Goal: Task Accomplishment & Management: Use online tool/utility

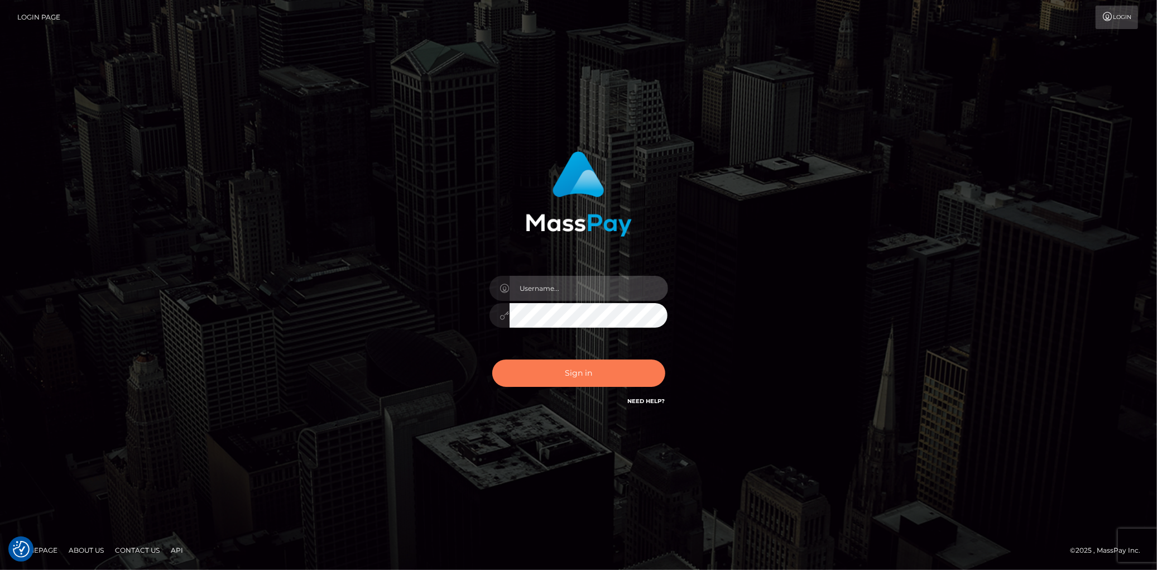
type input "[PERSON_NAME]"
click at [559, 370] on button "Sign in" at bounding box center [578, 372] width 173 height 27
type input "[PERSON_NAME]"
click at [559, 369] on button "Sign in" at bounding box center [578, 372] width 173 height 27
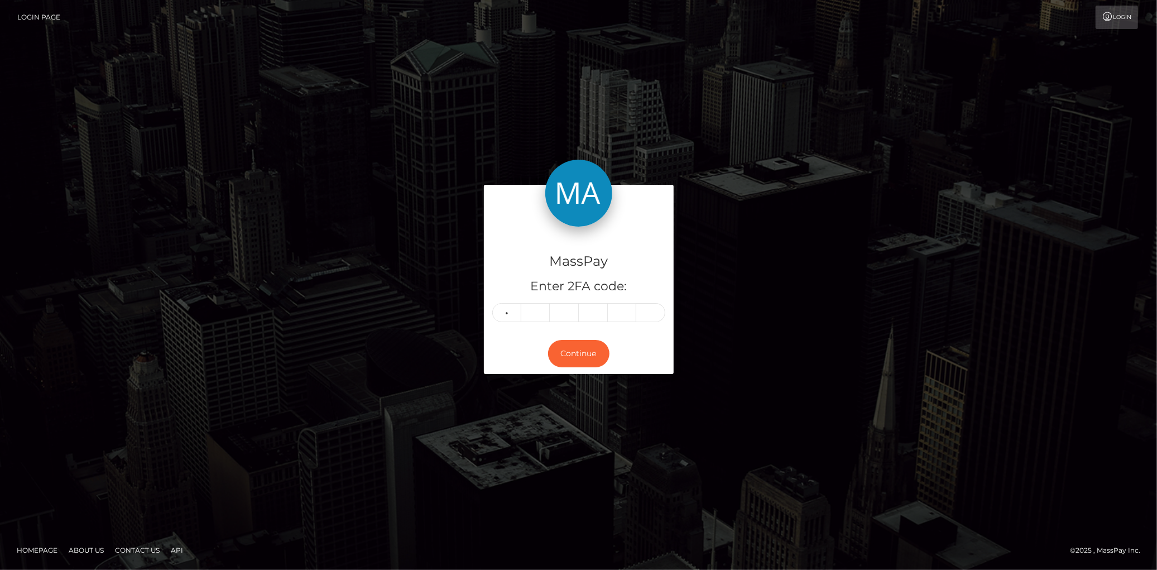
type input "8"
type input "3"
type input "8"
type input "9"
type input "1"
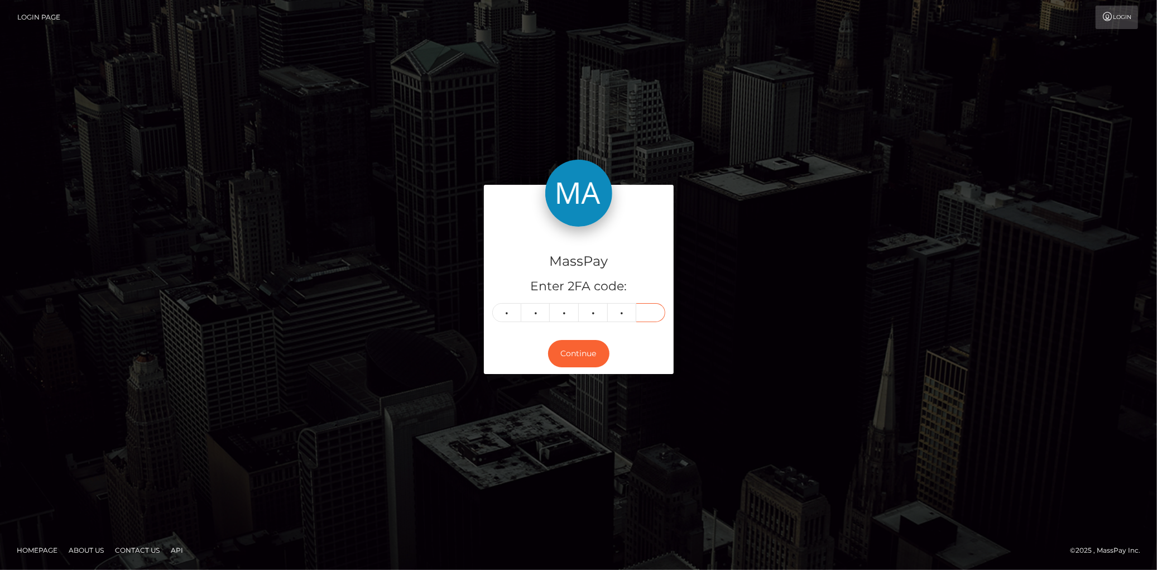
type input "0"
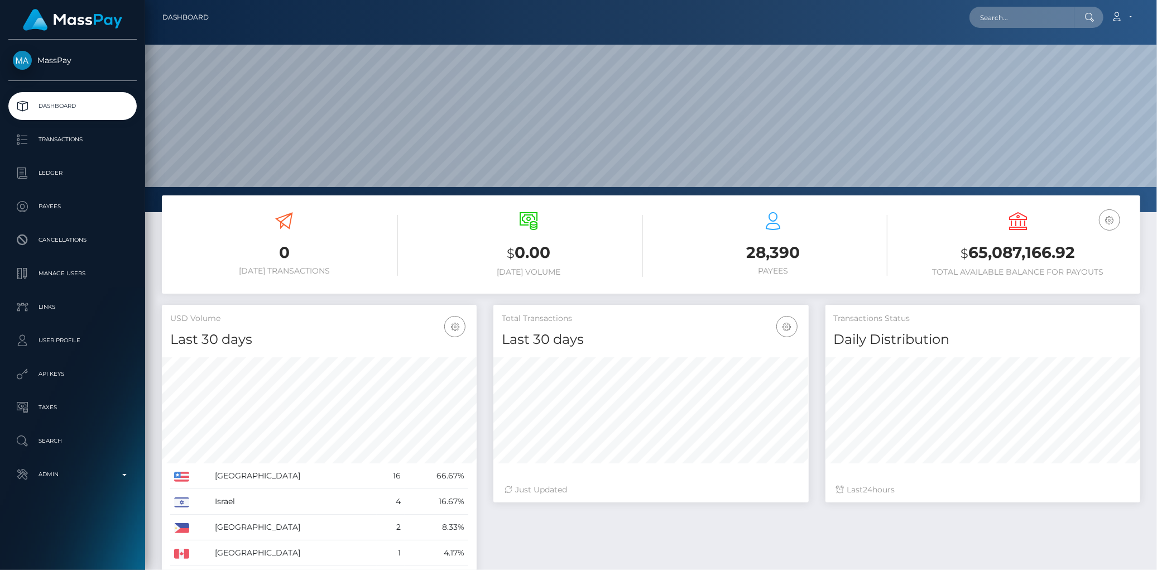
scroll to position [198, 315]
click at [988, 20] on input "text" at bounding box center [1021, 17] width 105 height 21
paste input "victor_gaudreau61+8477d7bf75@hotmail.com"
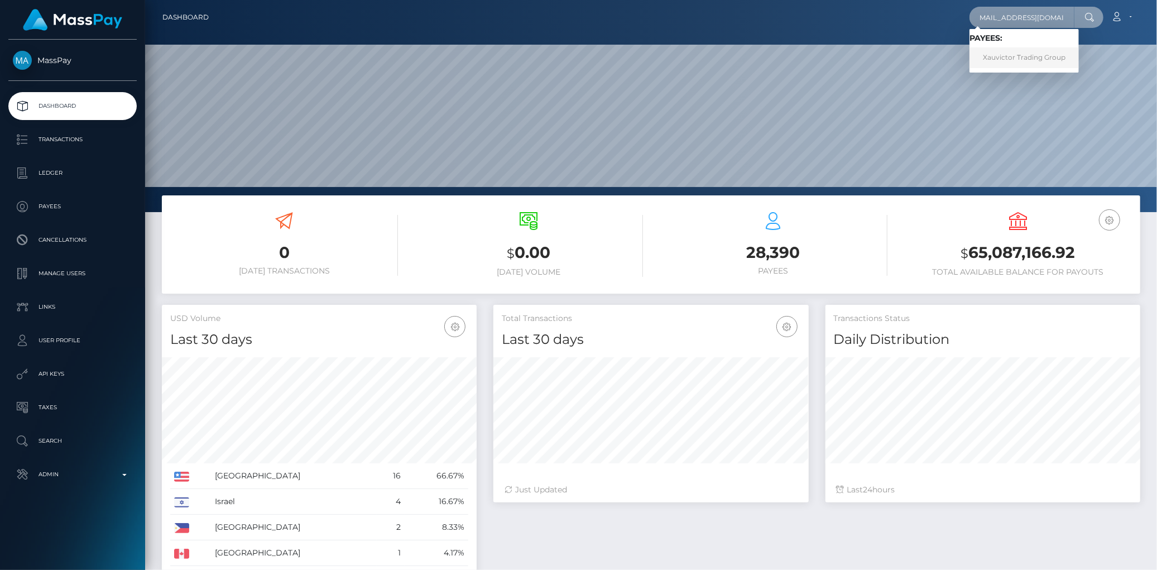
type input "victor_gaudreau61+8477d7bf75@hotmail.com"
click at [1000, 60] on link "Xauvictor Trading Group" at bounding box center [1023, 57] width 109 height 21
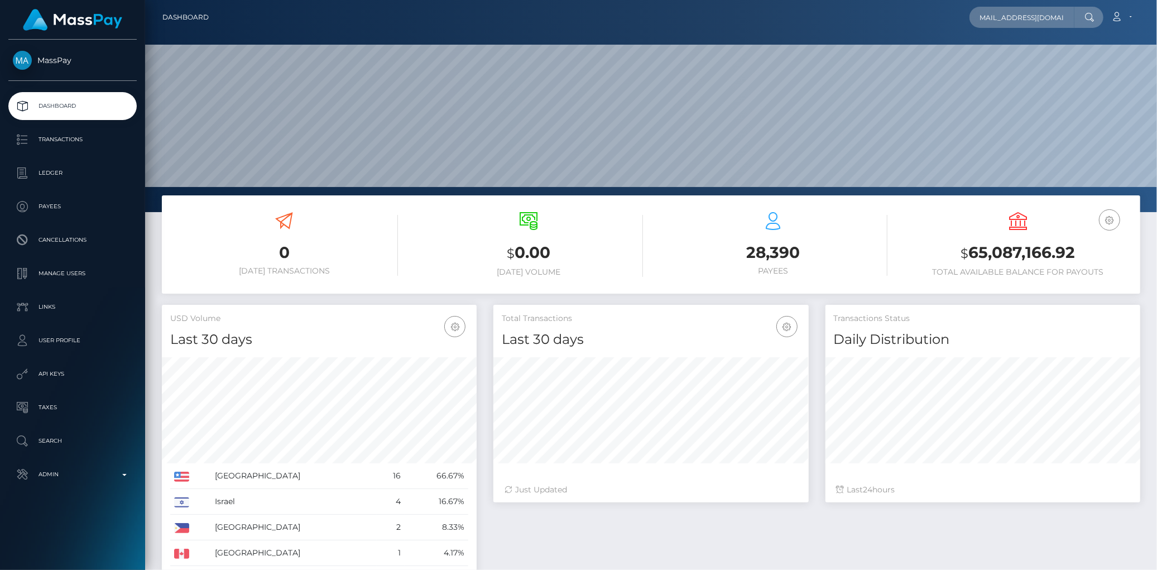
scroll to position [0, 0]
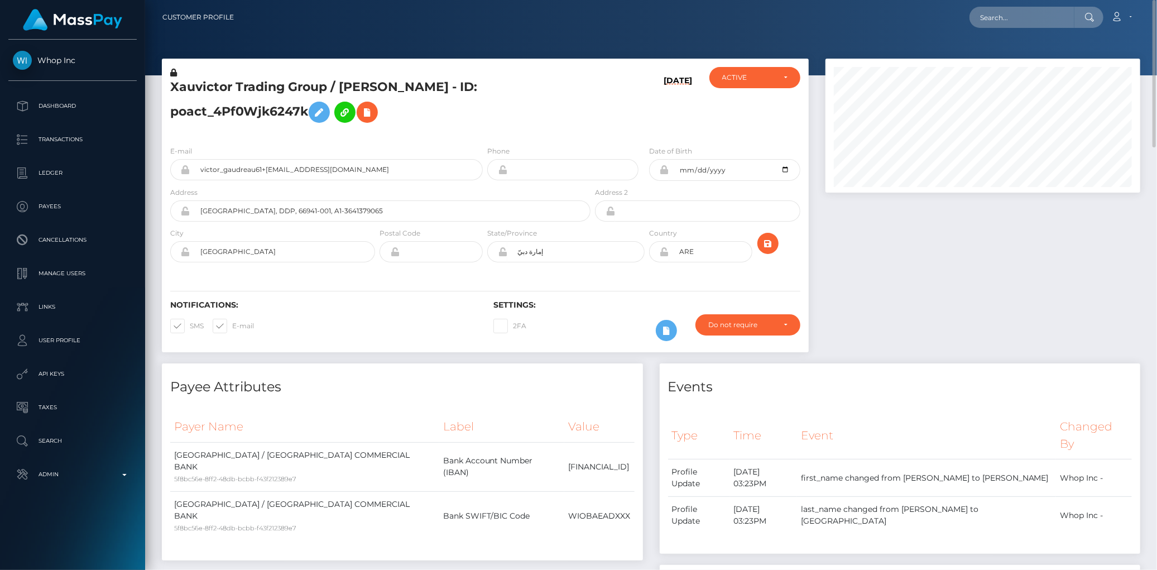
drag, startPoint x: 304, startPoint y: 118, endPoint x: 161, endPoint y: 107, distance: 143.8
click at [161, 107] on div "Xauvictor Trading Group / VICTOR GAUDREAU - ID: poact_4Pf0Wjk6247k 09/01/25 DEA…" at bounding box center [484, 211] width 663 height 305
click at [170, 113] on h5 "Xauvictor Trading Group / VICTOR GAUDREAU - ID: poact_4Pf0Wjk6247k" at bounding box center [377, 104] width 414 height 50
copy h5 "poact_4Pf0Wjk6247k"
click at [1017, 9] on input "text" at bounding box center [1021, 17] width 105 height 21
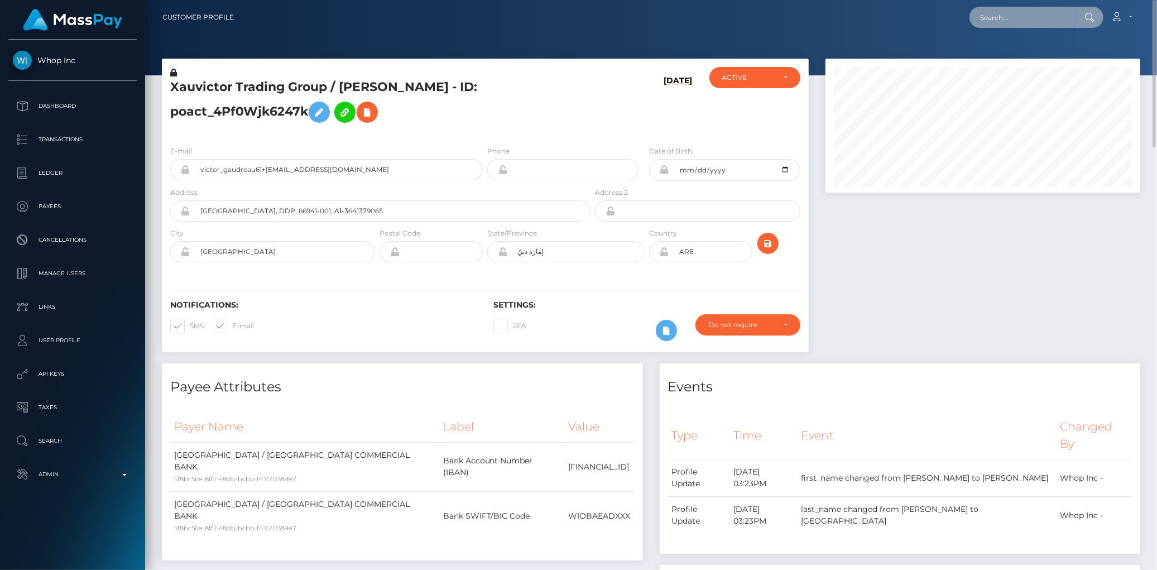
paste input "brad@highticketecommerce.co"
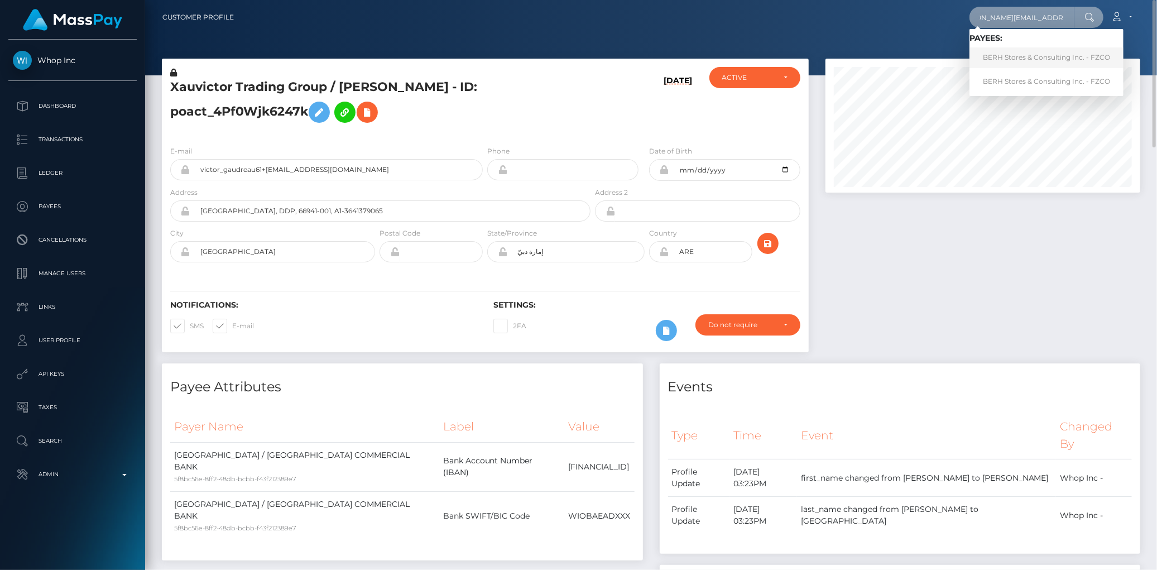
type input "brad@highticketecommerce.co"
click at [1017, 59] on link "BERH Stores & Consulting Inc. - FZCO" at bounding box center [1046, 57] width 154 height 21
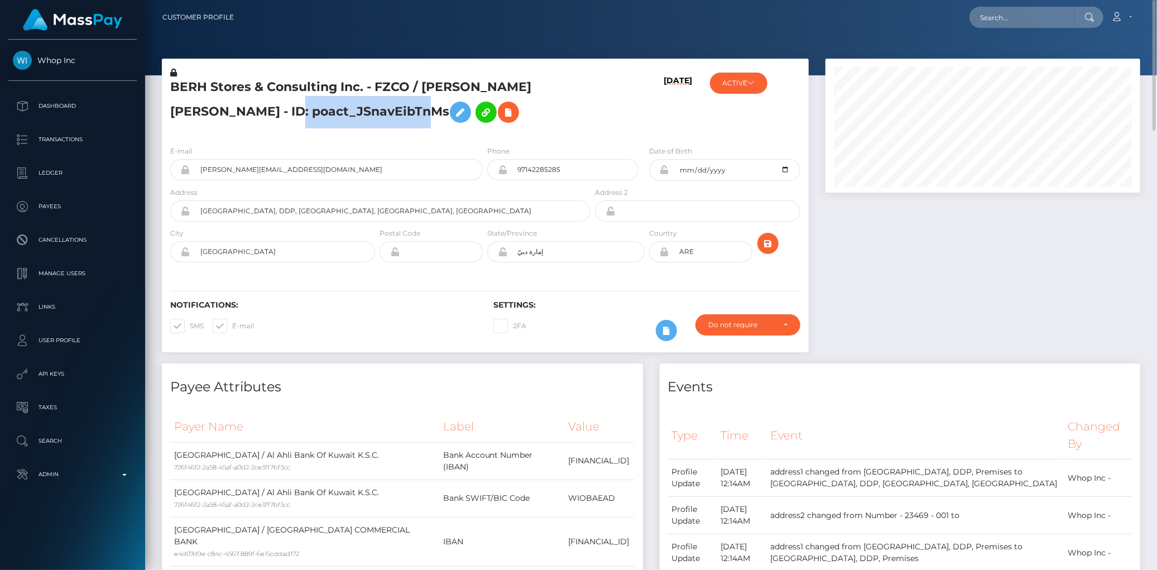
drag, startPoint x: 253, startPoint y: 118, endPoint x: 386, endPoint y: 119, distance: 133.4
click at [386, 119] on h5 "BERH Stores & Consulting Inc. - FZCO / Brook Evan Robert Hiddink - ID: poact_JS…" at bounding box center [377, 104] width 414 height 50
copy h5 "poact_JSnavEibTnMs"
click at [1001, 18] on input "text" at bounding box center [1021, 17] width 105 height 21
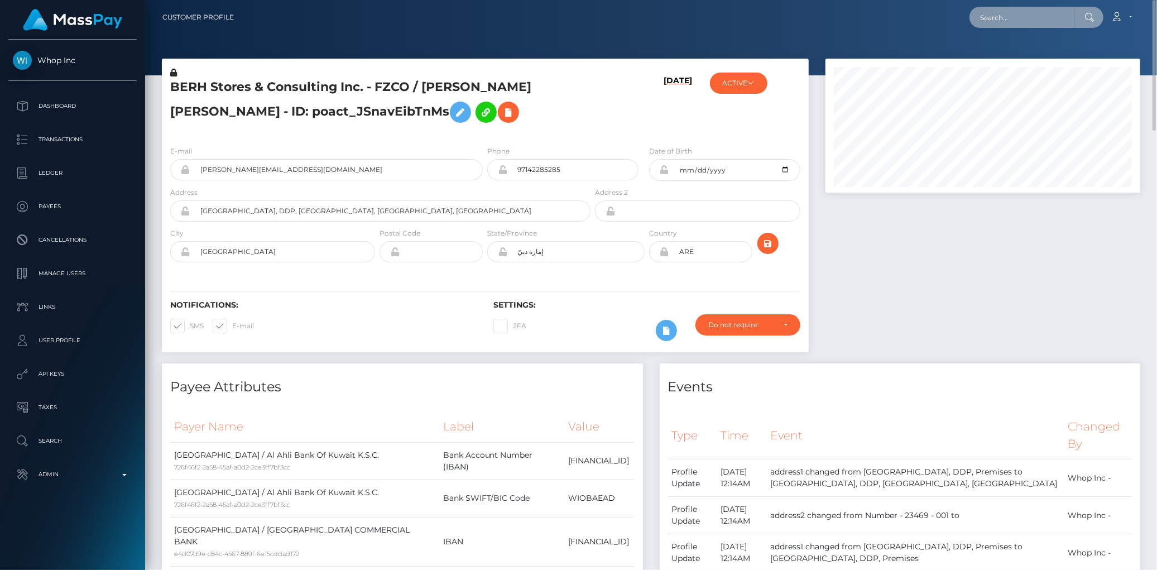
paste input "1a8f0409-cb27-4ed7-ba6b-9c156b322e46@payouts.whop.com"
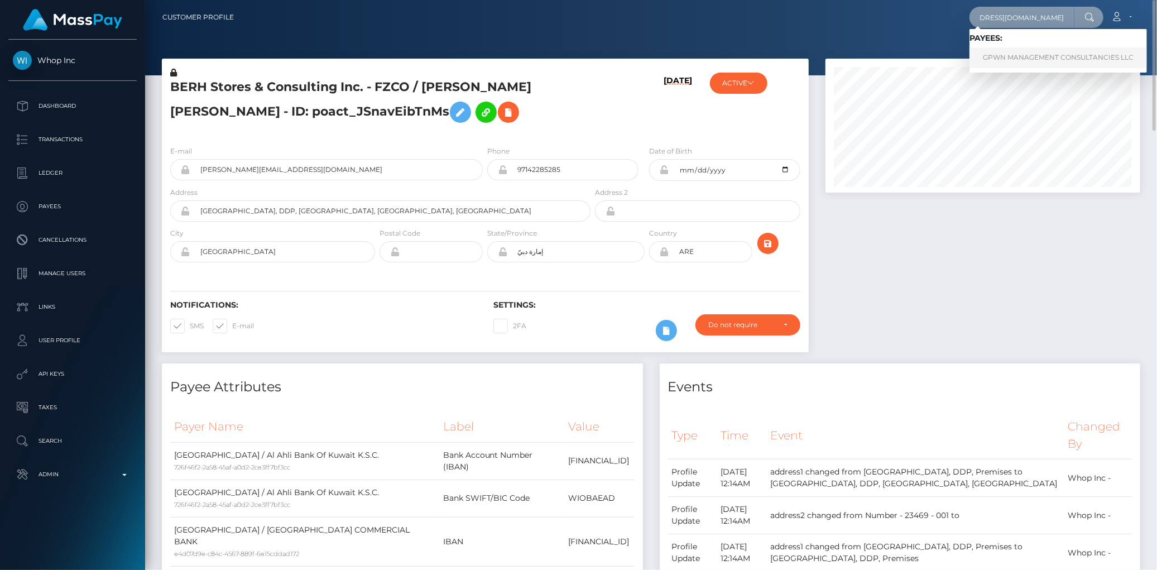
type input "1a8f0409-cb27-4ed7-ba6b-9c156b322e46@payouts.whop.com"
click at [994, 57] on link "GPWN MANAGEMENT CONSULTANCIES LLC" at bounding box center [1057, 57] width 177 height 21
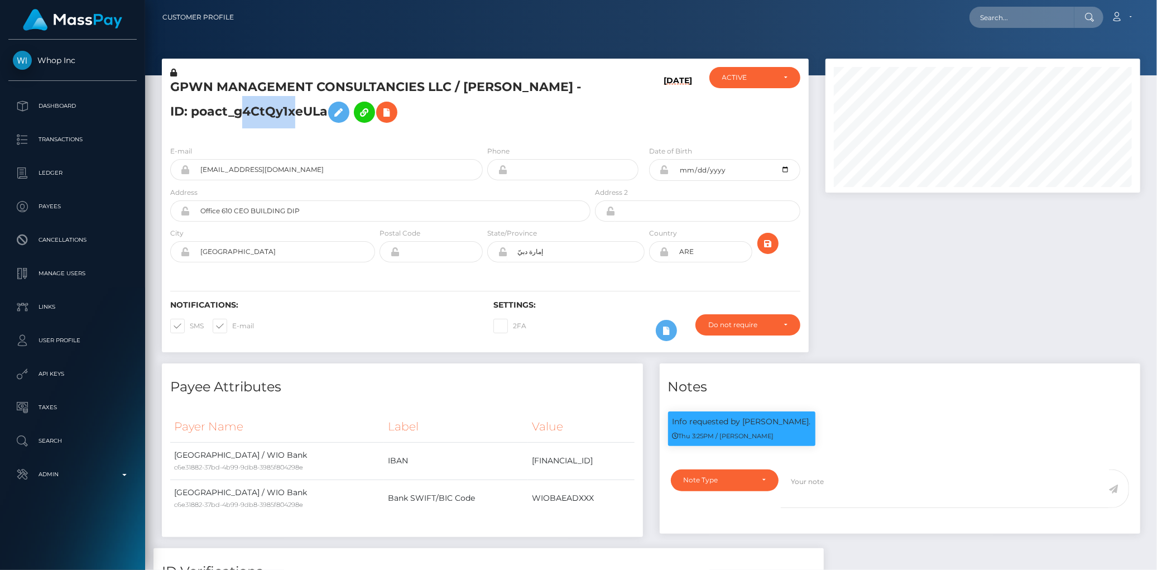
scroll to position [134, 315]
click at [388, 119] on h5 "GPWN MANAGEMENT CONSULTANCIES LLC / [PERSON_NAME] - ID: poact_g4CtQy1xeULa" at bounding box center [377, 104] width 414 height 50
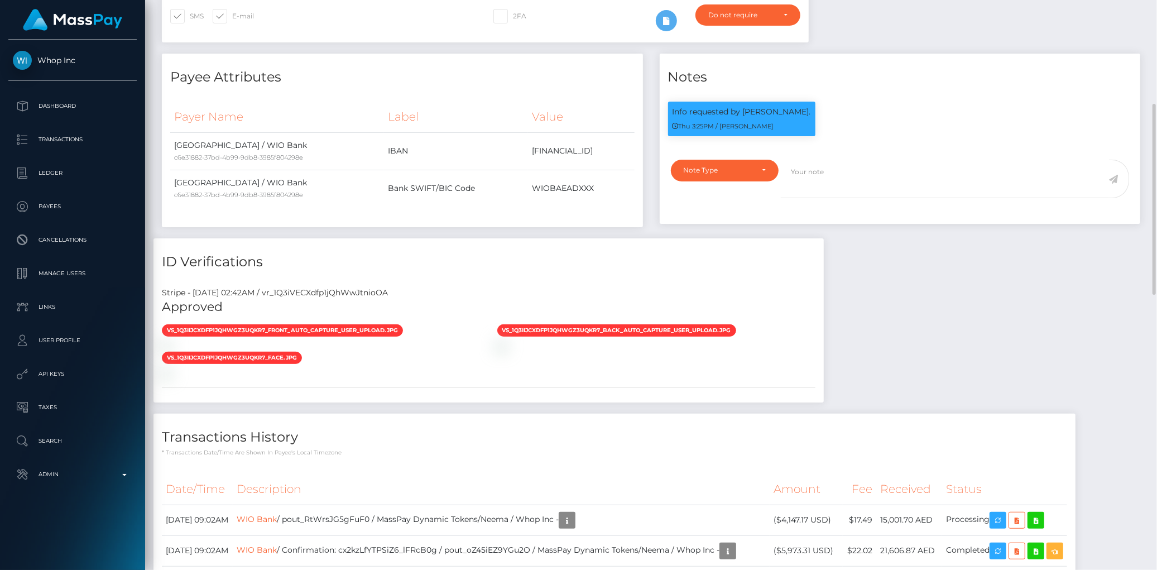
scroll to position [0, 0]
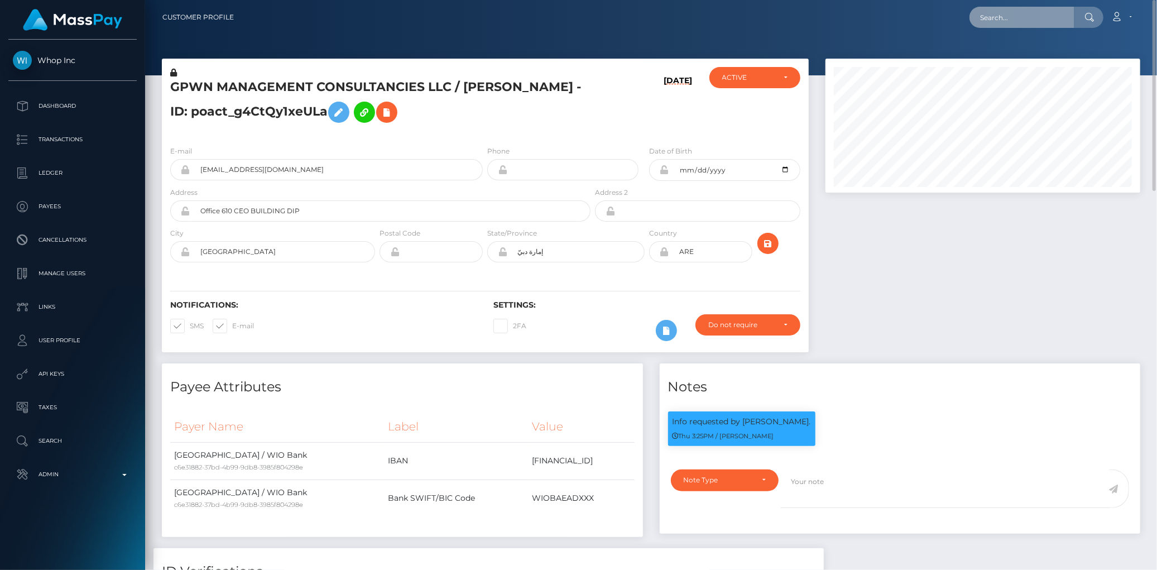
click at [995, 13] on input "text" at bounding box center [1021, 17] width 105 height 21
paste input "contact@ahmedriaz.bet"
click at [993, 13] on input "contact@ahmedriaz.bet" at bounding box center [1021, 17] width 105 height 21
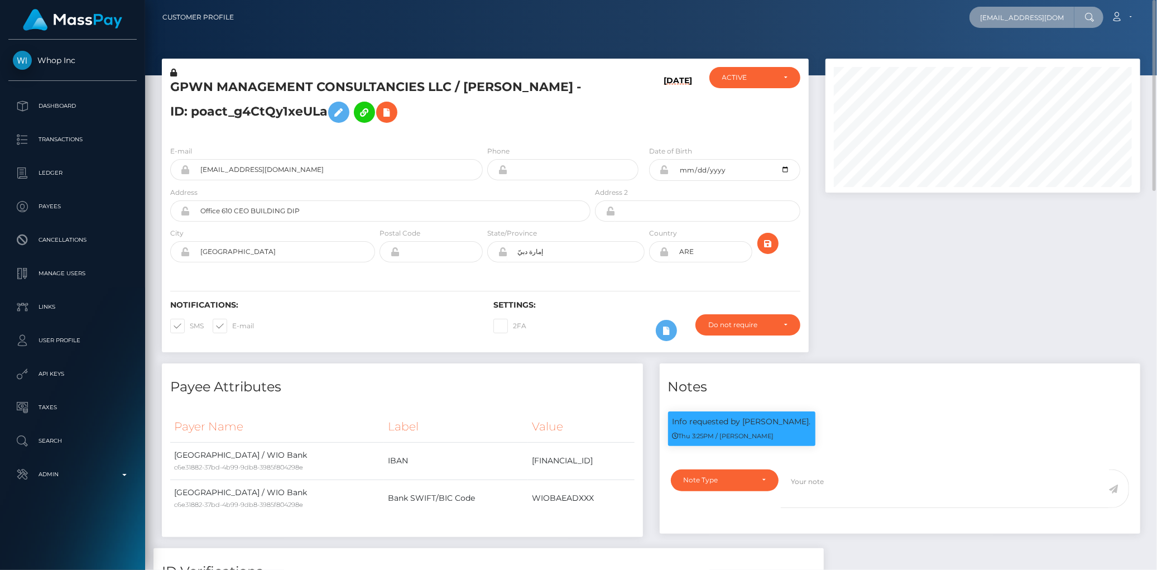
drag, startPoint x: 985, startPoint y: 12, endPoint x: 951, endPoint y: 18, distance: 34.6
click at [951, 18] on div "contact@ahmedriaz.bet Loading... Loading... Account Edit Profile" at bounding box center [691, 17] width 897 height 23
click at [976, 26] on div "contact@ahmedriaz.bet Loading... Loading..." at bounding box center [1036, 17] width 134 height 21
click at [980, 12] on input "contact@ahmedriaz.bet" at bounding box center [1021, 17] width 105 height 21
paste input "user_2wudcFMlsldbo"
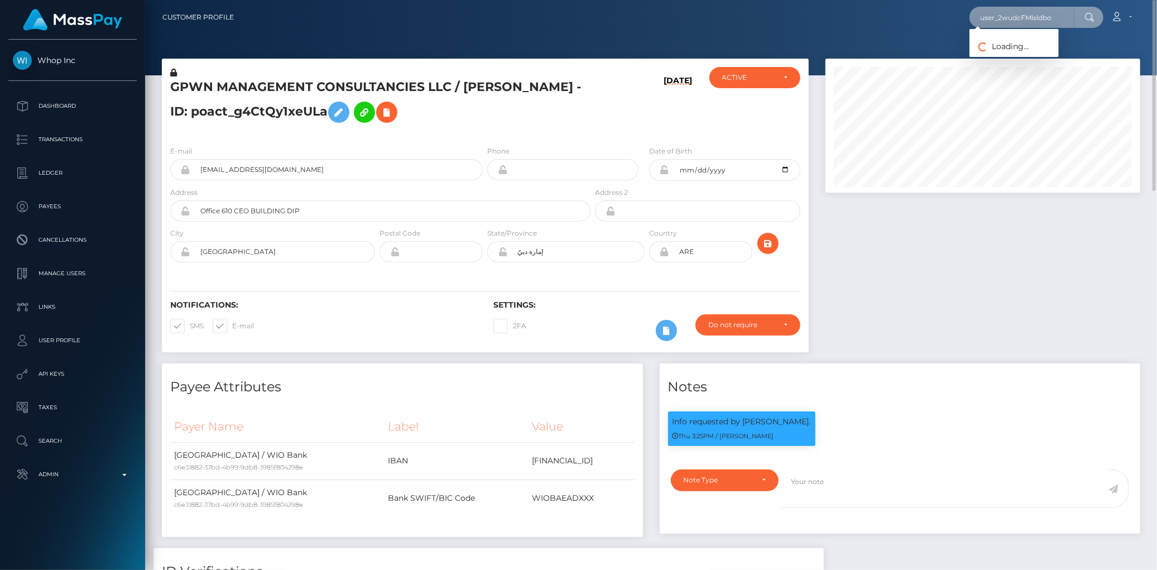
paste input "ayyan.babar@whop.intercom-mail.com"
drag, startPoint x: 1006, startPoint y: 16, endPoint x: 916, endPoint y: 17, distance: 89.3
click at [916, 17] on div "ayyan.babar@whop.intercom-mail.com Loading... Loading... Account Edit Profile L…" at bounding box center [691, 17] width 897 height 23
paste input "poact_s7TCst4uUMfl"
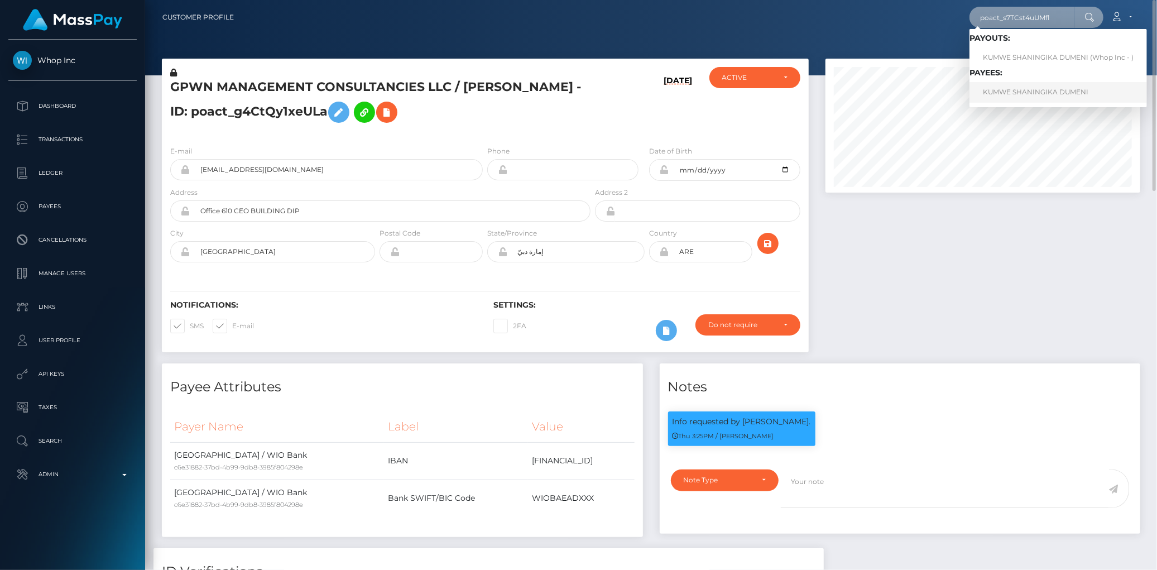
type input "poact_s7TCst4uUMfl"
click at [1000, 96] on link "KUMWE SHANINGIKA DUMENI" at bounding box center [1057, 92] width 177 height 21
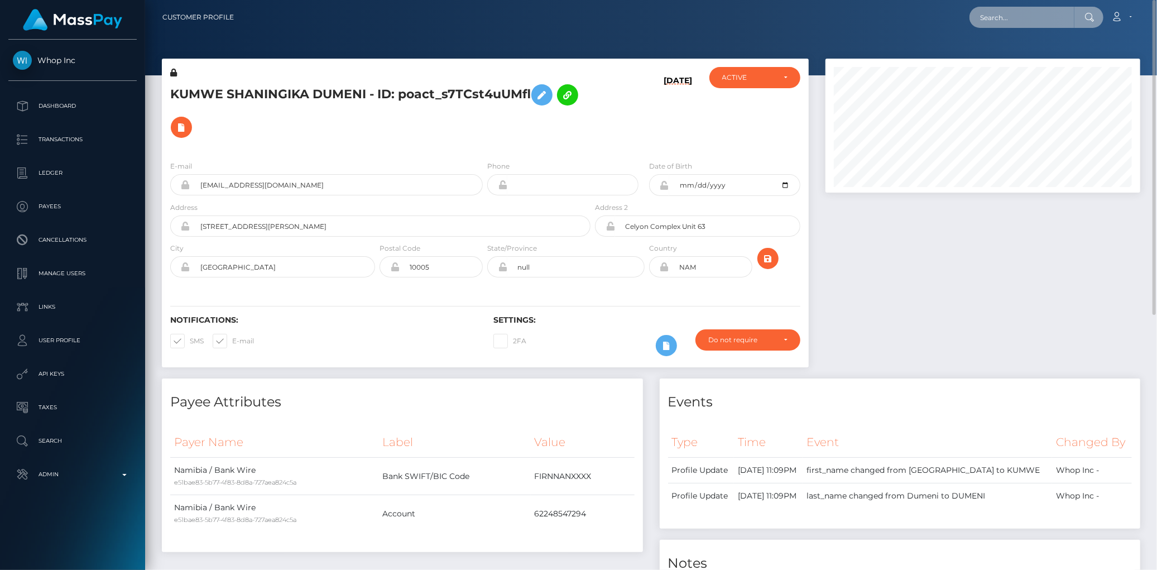
click at [1027, 13] on input "text" at bounding box center [1021, 17] width 105 height 21
paste input "fdtXPyf_QsqLEi2XURitjw"
type input "fdtXPyf_QsqLEi2XURitjw"
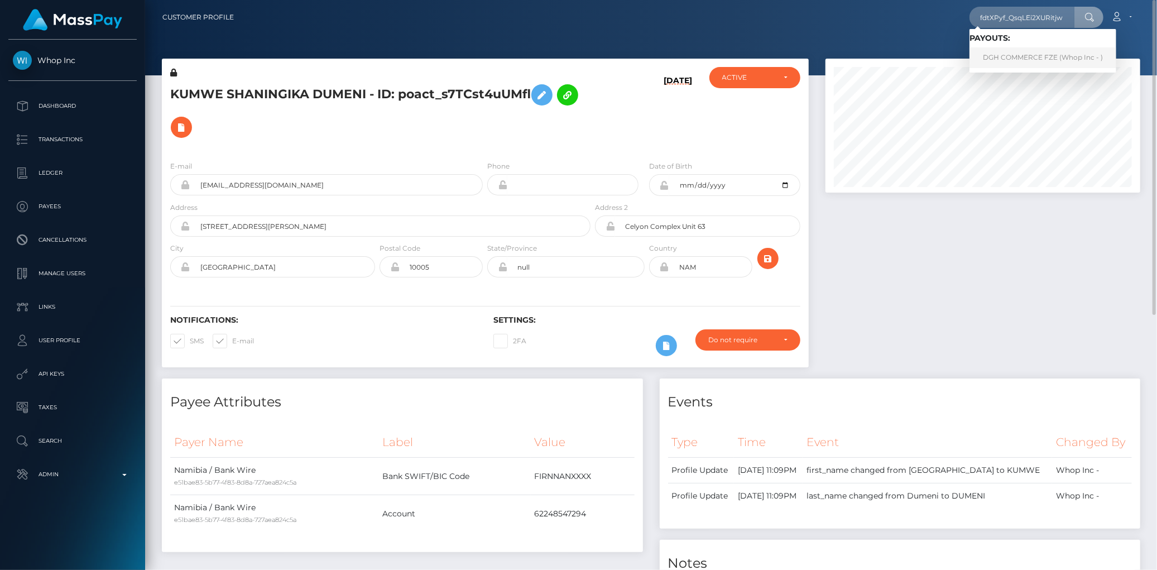
click at [1020, 58] on link "DGH COMMERCE FZE (Whop Inc - )" at bounding box center [1042, 57] width 147 height 21
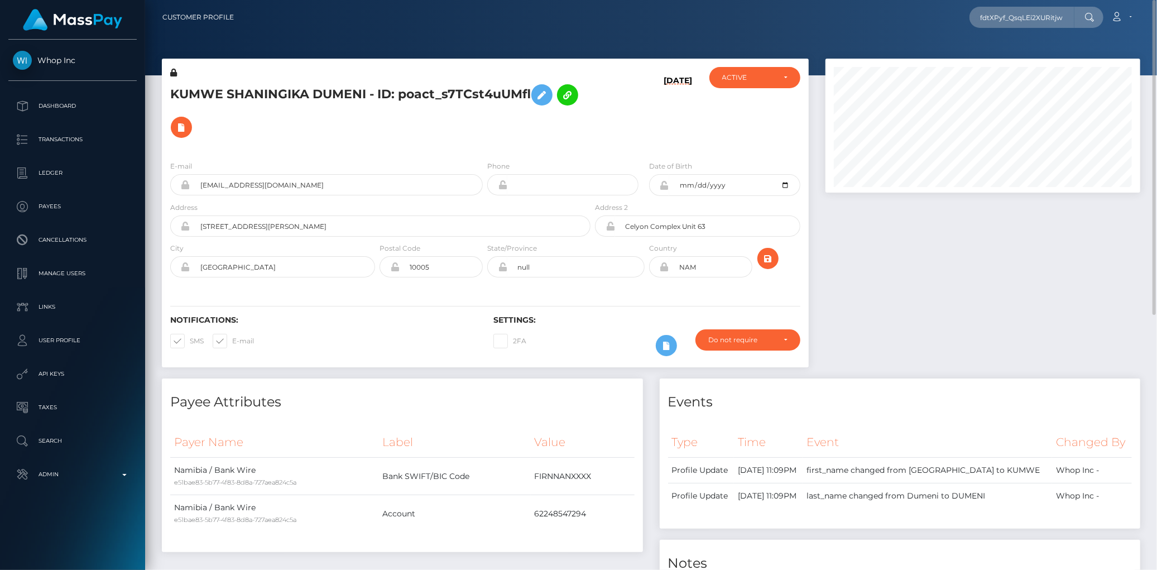
scroll to position [0, 0]
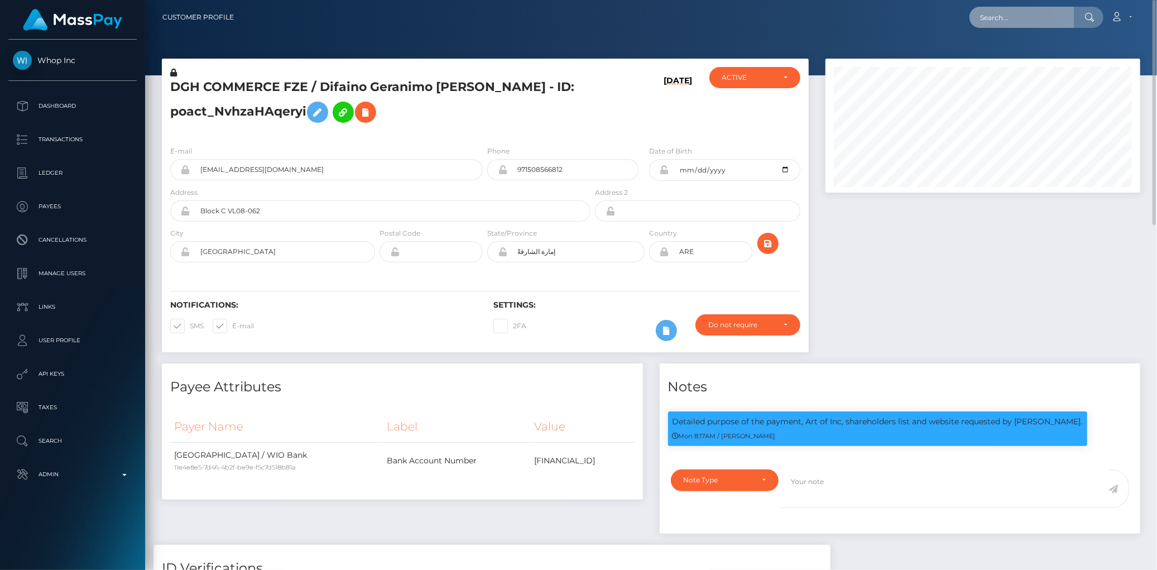
click at [1016, 24] on input "text" at bounding box center [1021, 17] width 105 height 21
paste input "[EMAIL_ADDRESS][DOMAIN_NAME]"
type input "[EMAIL_ADDRESS][DOMAIN_NAME]"
click at [992, 49] on link "[PERSON_NAME]" at bounding box center [1013, 57] width 89 height 21
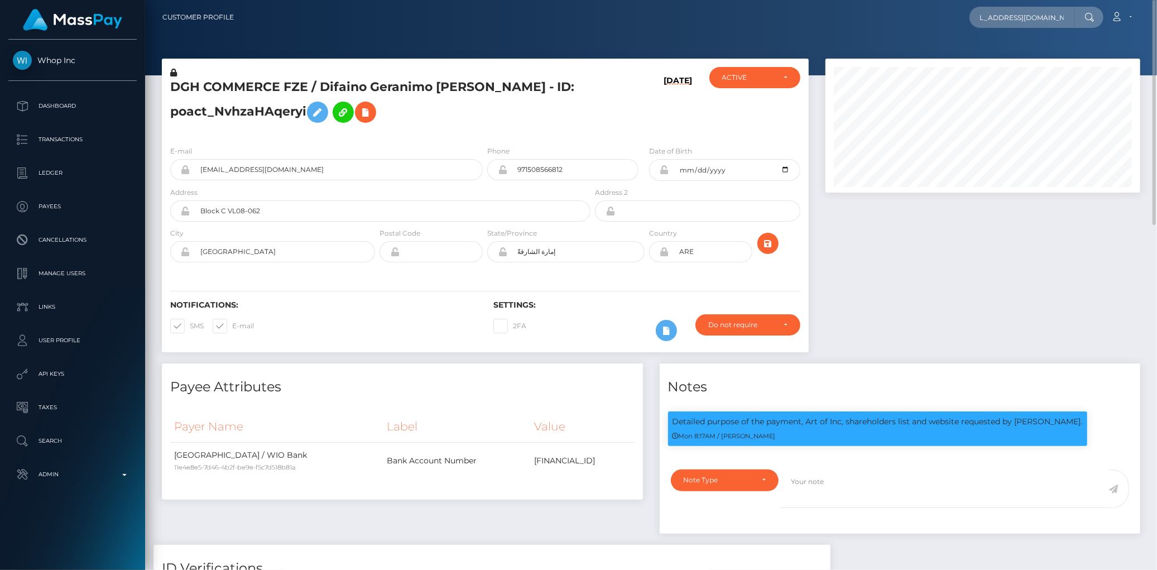
scroll to position [0, 0]
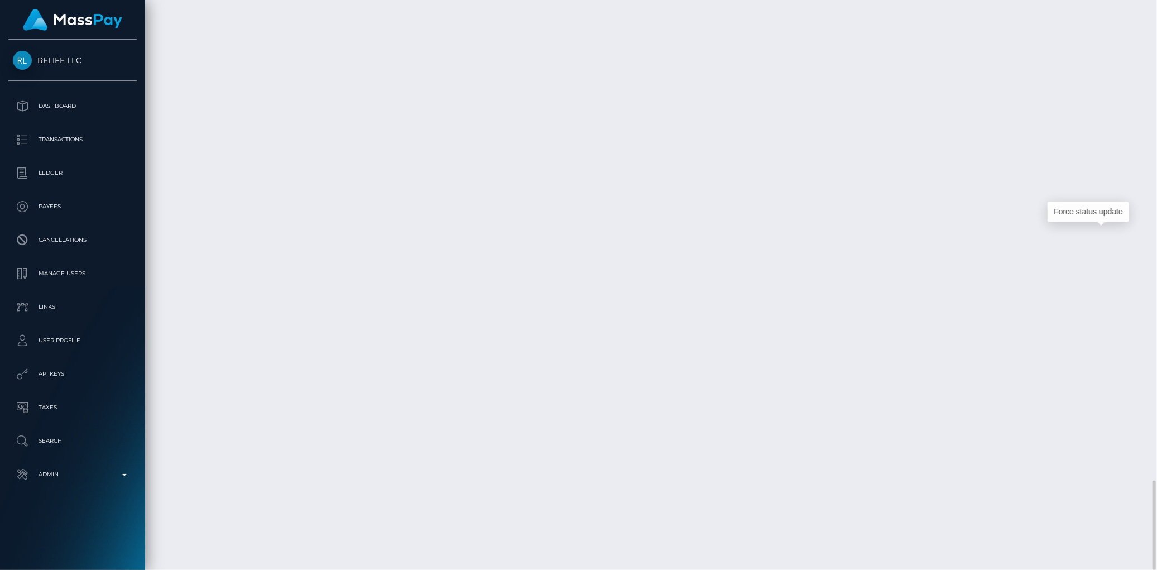
scroll to position [134, 315]
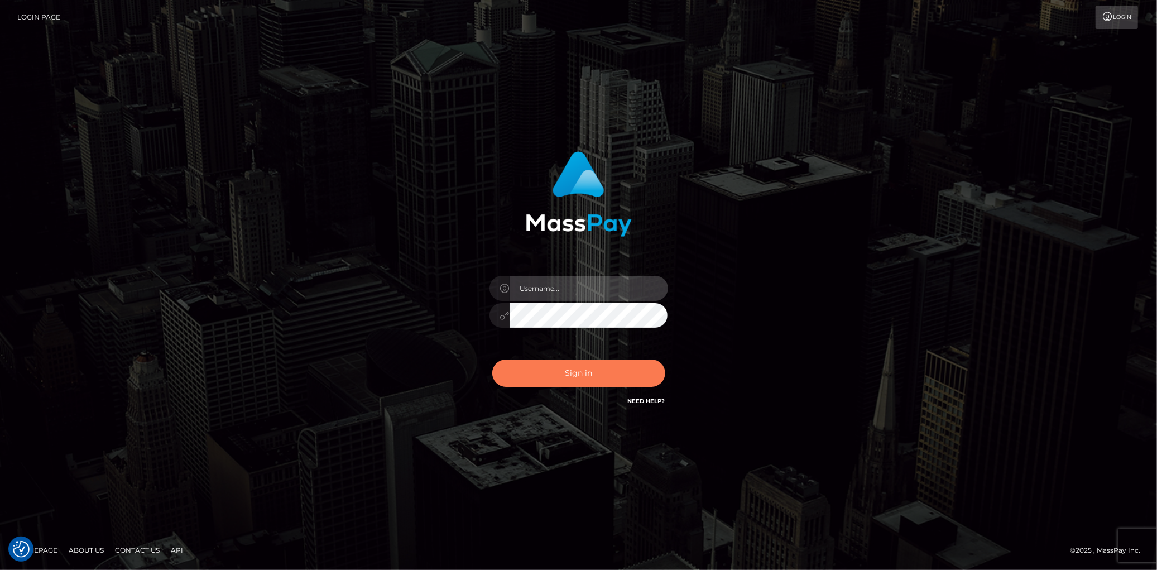
type input "[PERSON_NAME]"
click at [568, 371] on button "Sign in" at bounding box center [578, 372] width 173 height 27
type input "Eduard Gavrilescu"
click at [568, 373] on button "Sign in" at bounding box center [578, 372] width 173 height 27
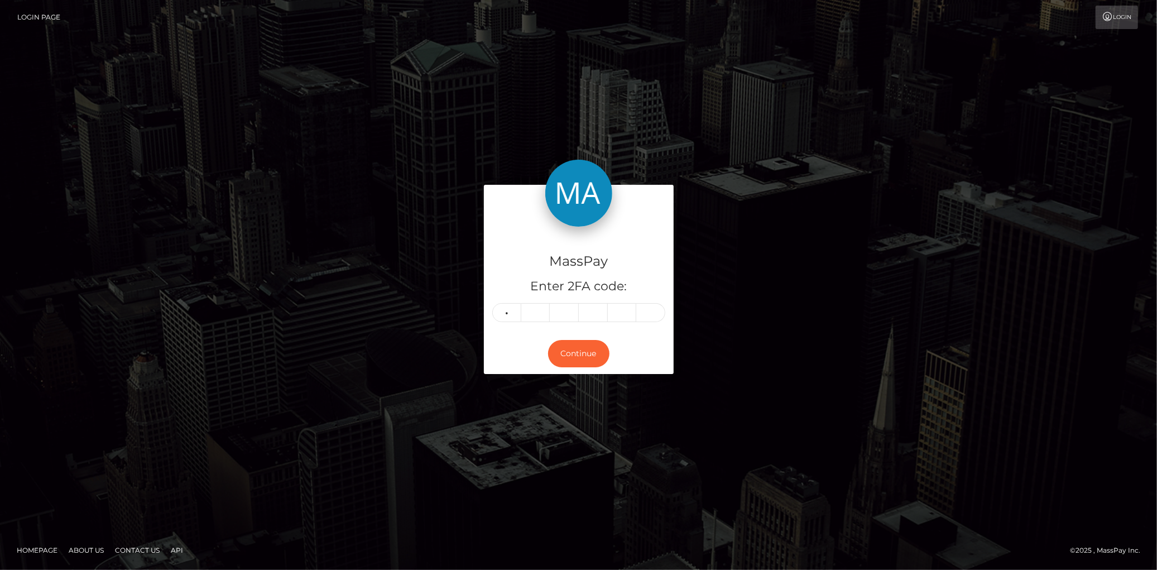
type input "9"
type input "0"
type input "9"
type input "3"
type input "6"
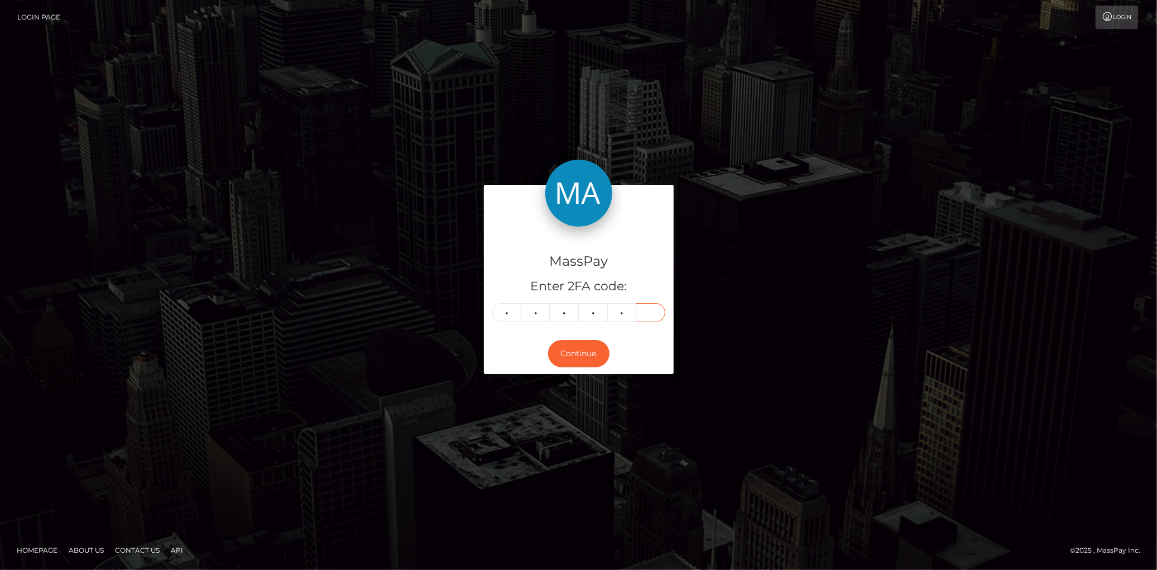
type input "7"
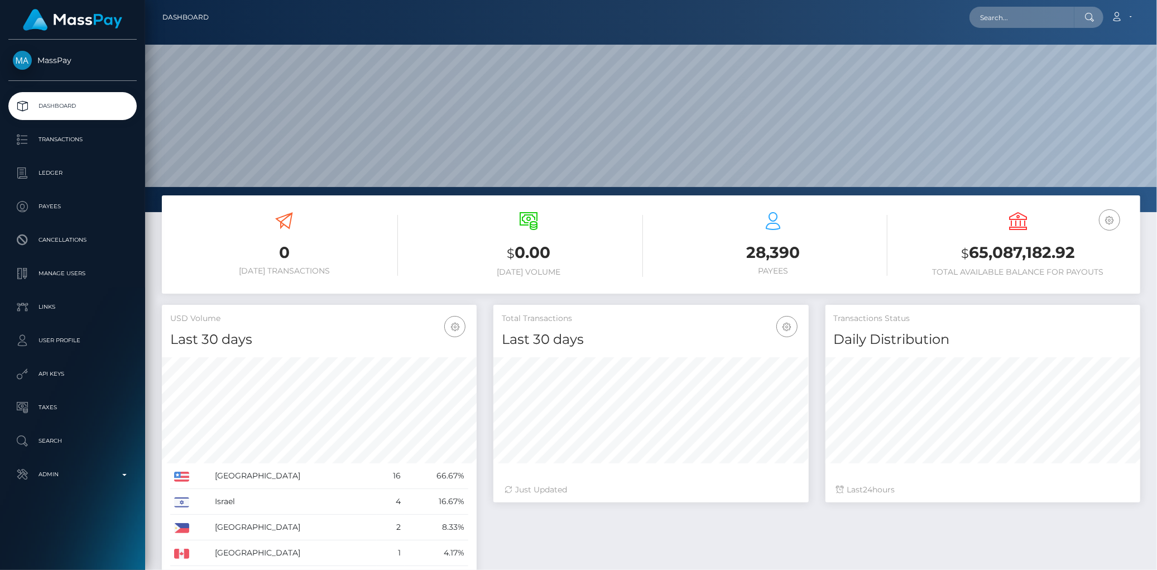
scroll to position [198, 315]
click at [1007, 14] on input "text" at bounding box center [1021, 17] width 105 height 21
paste input "[EMAIL_ADDRESS][DOMAIN_NAME]"
type input "[EMAIL_ADDRESS][DOMAIN_NAME]"
click at [995, 57] on link "Bakhramovich Musaev" at bounding box center [1013, 57] width 89 height 21
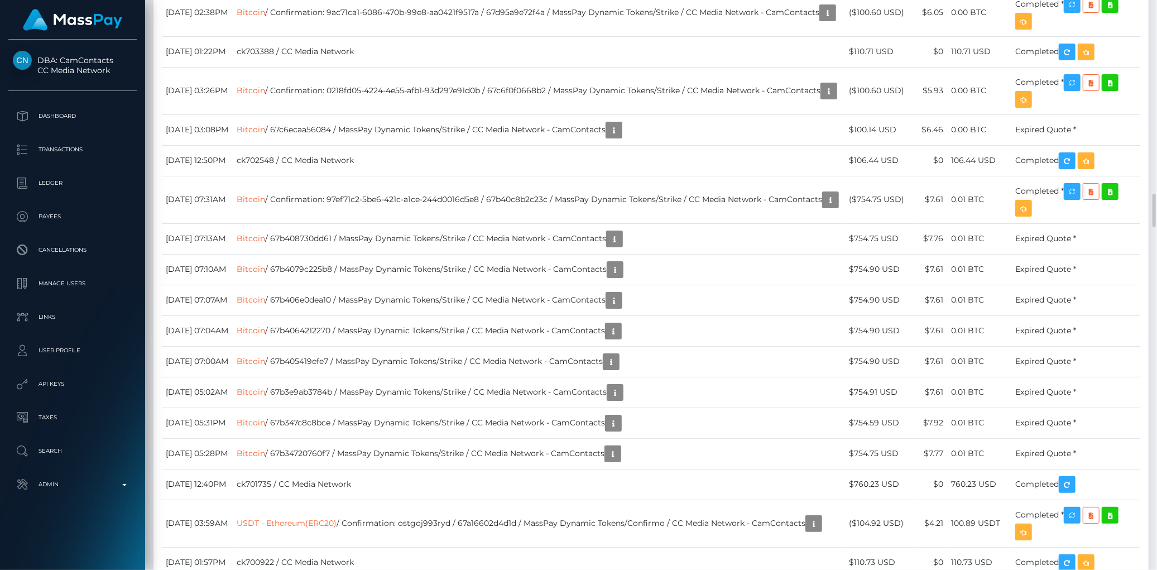
scroll to position [3162, 0]
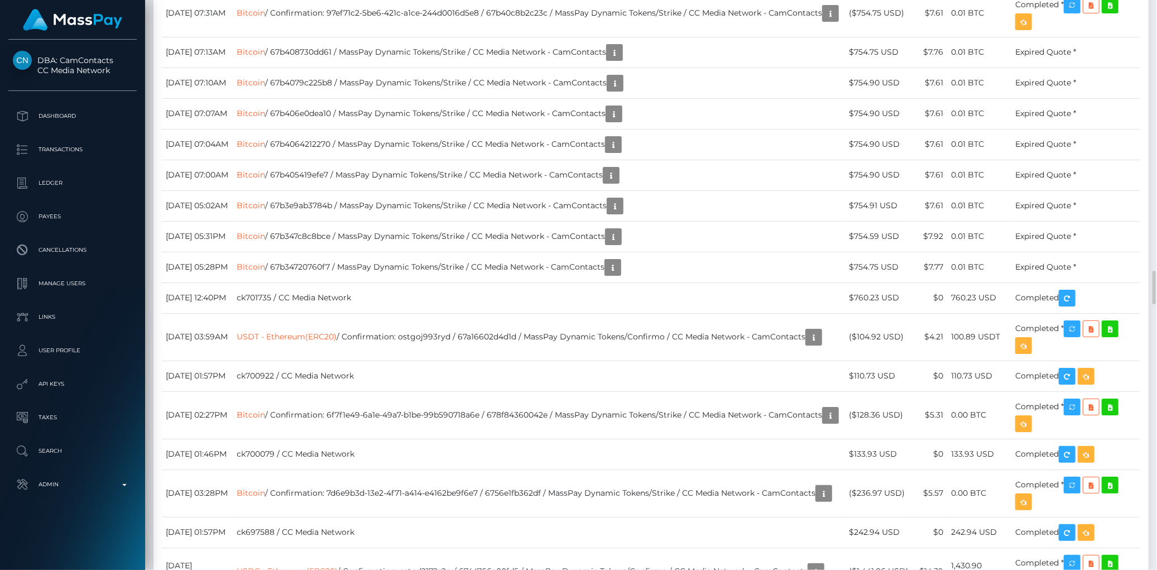
scroll to position [3658, 0]
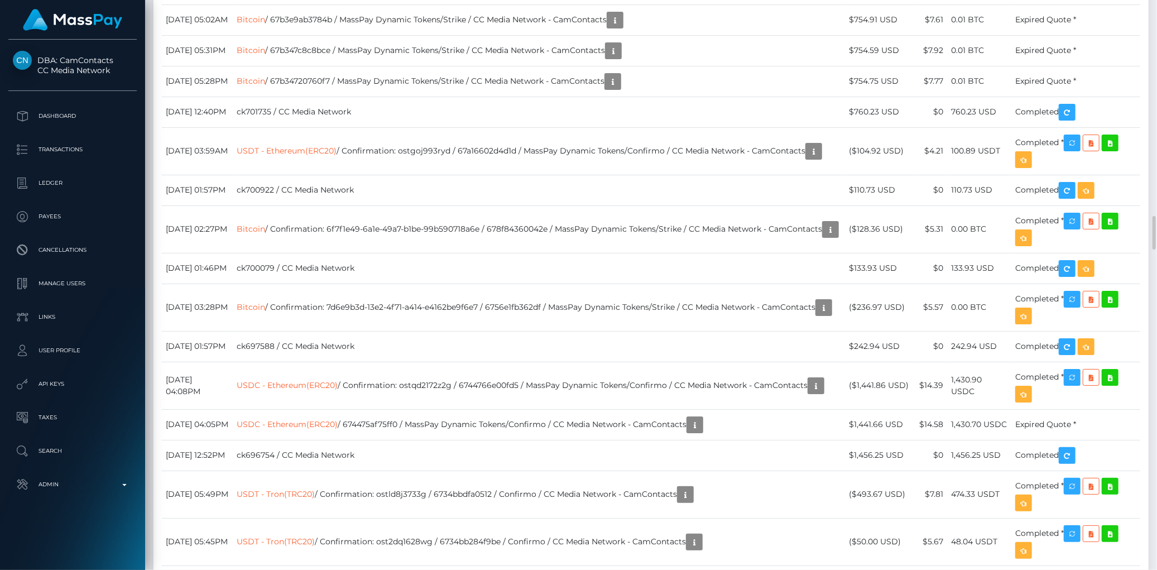
drag, startPoint x: 953, startPoint y: 421, endPoint x: 981, endPoint y: 421, distance: 27.9
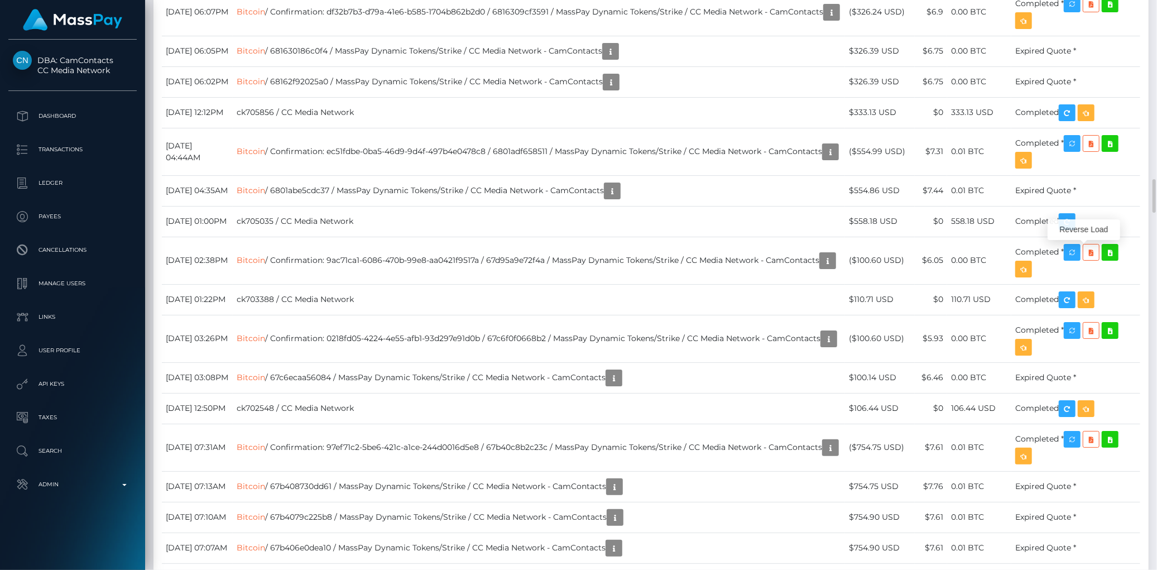
scroll to position [134, 315]
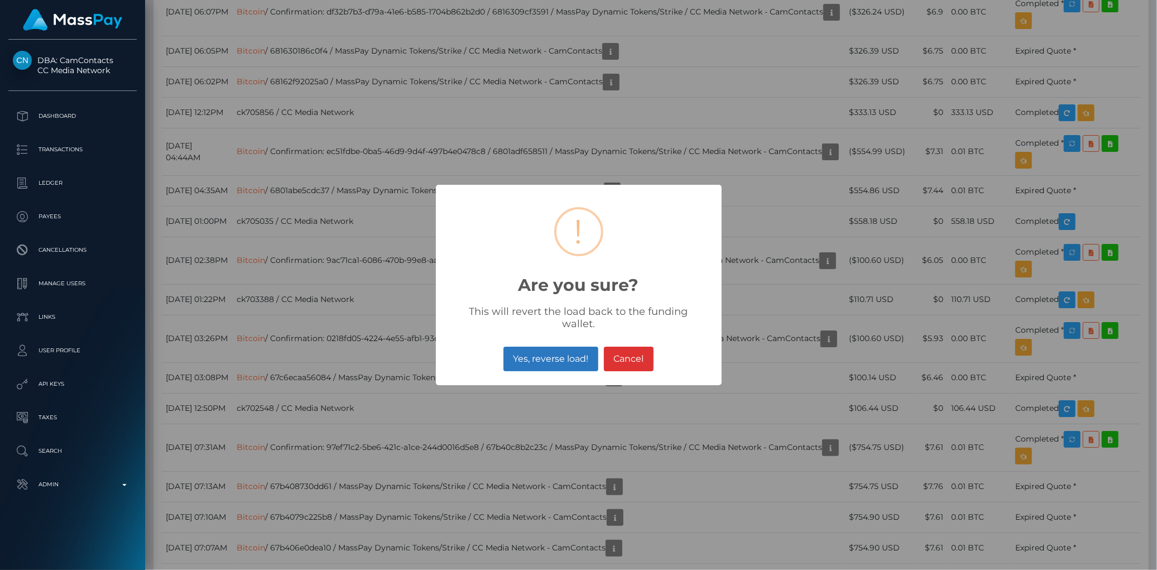
click at [542, 355] on button "Yes, reverse load!" at bounding box center [550, 359] width 95 height 25
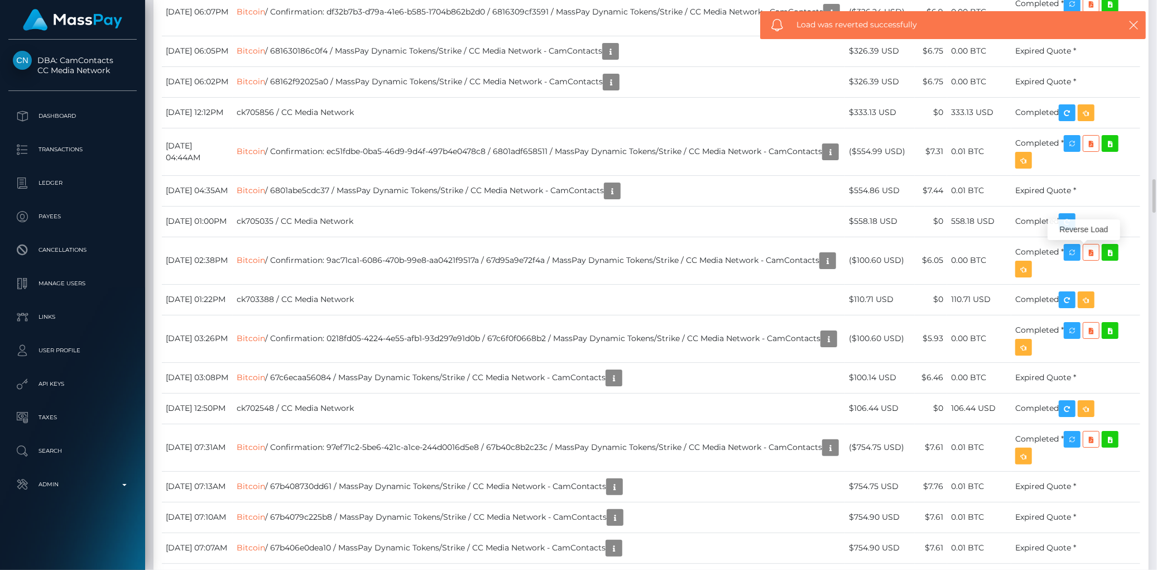
scroll to position [3100, 0]
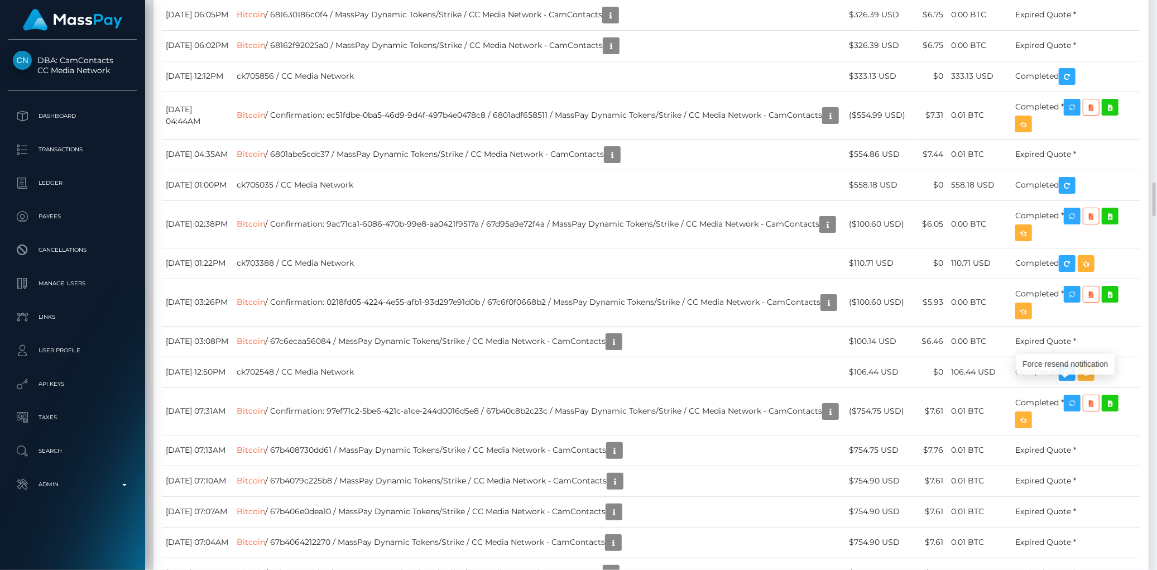
scroll to position [134, 315]
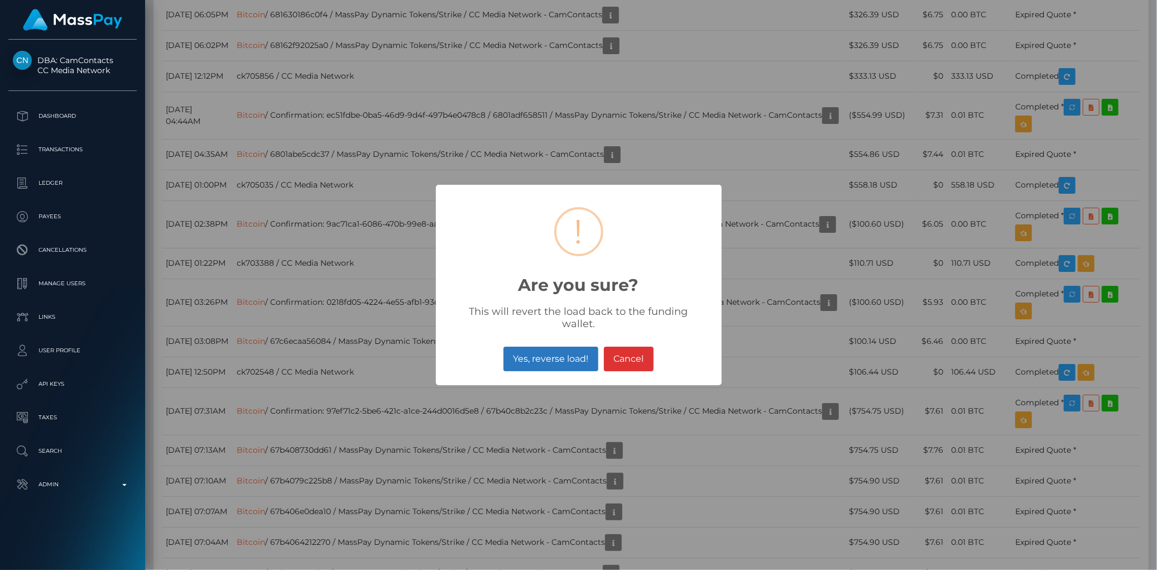
click at [567, 360] on button "Yes, reverse load!" at bounding box center [550, 359] width 95 height 25
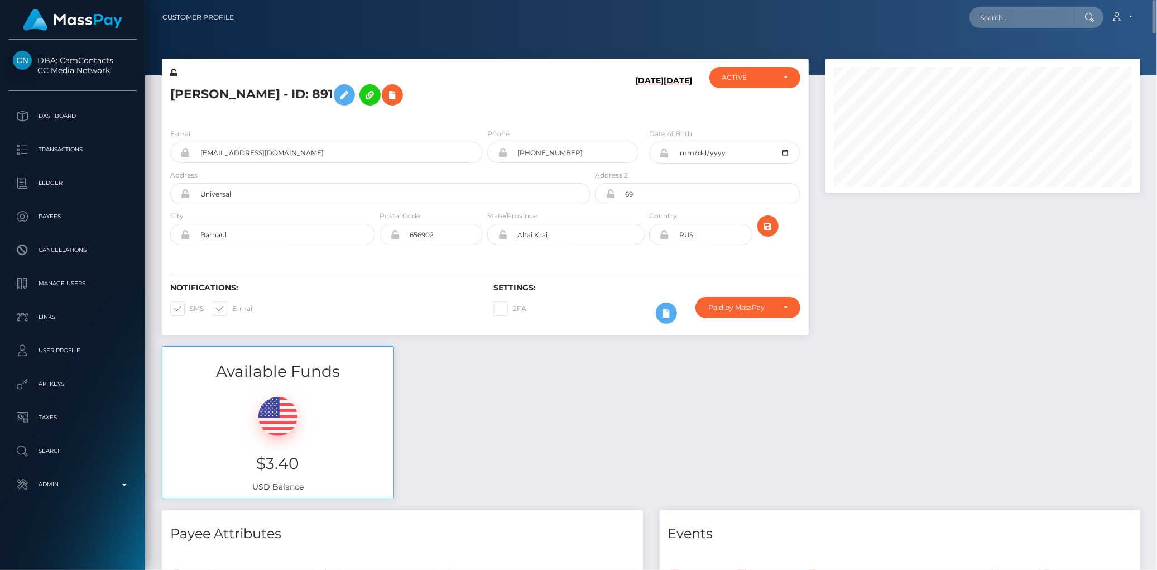
click at [264, 467] on h3 "$3.40" at bounding box center [278, 464] width 214 height 22
copy h3 "$3.40"
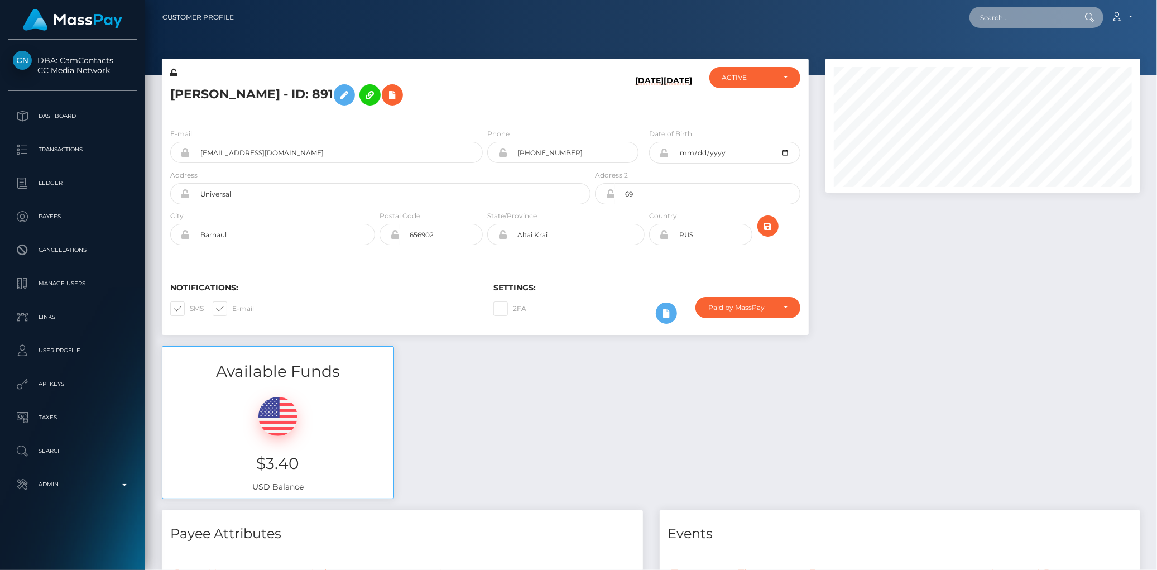
click at [1035, 8] on input "text" at bounding box center [1021, 17] width 105 height 21
paste input "poact_C2JPdztGR8Bf"
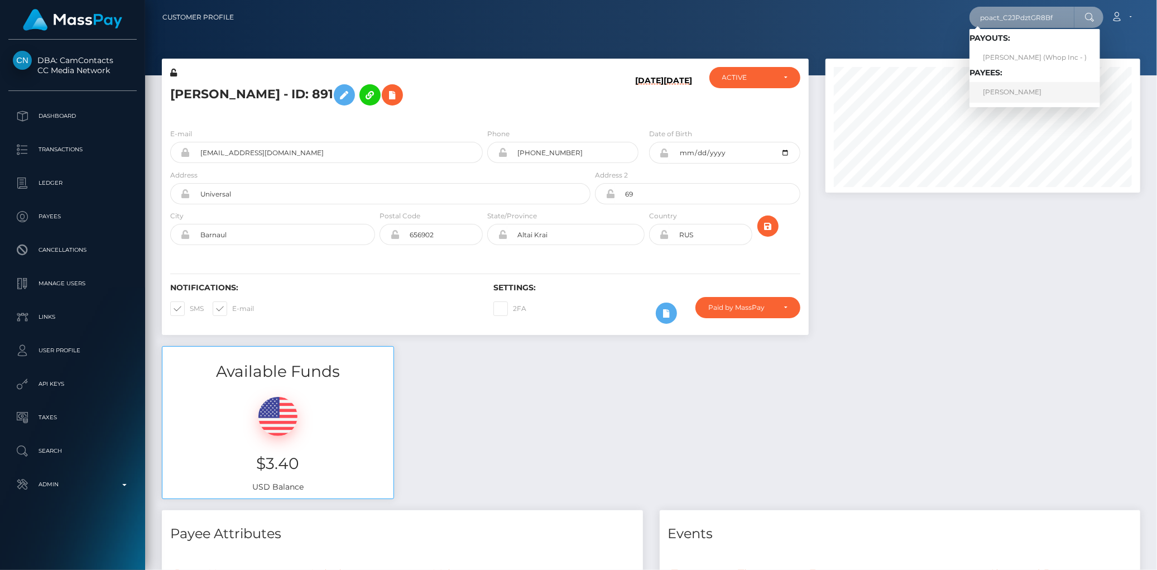
type input "poact_C2JPdztGR8Bf"
click at [1001, 87] on link "VĂN THANH LANG" at bounding box center [1034, 92] width 131 height 21
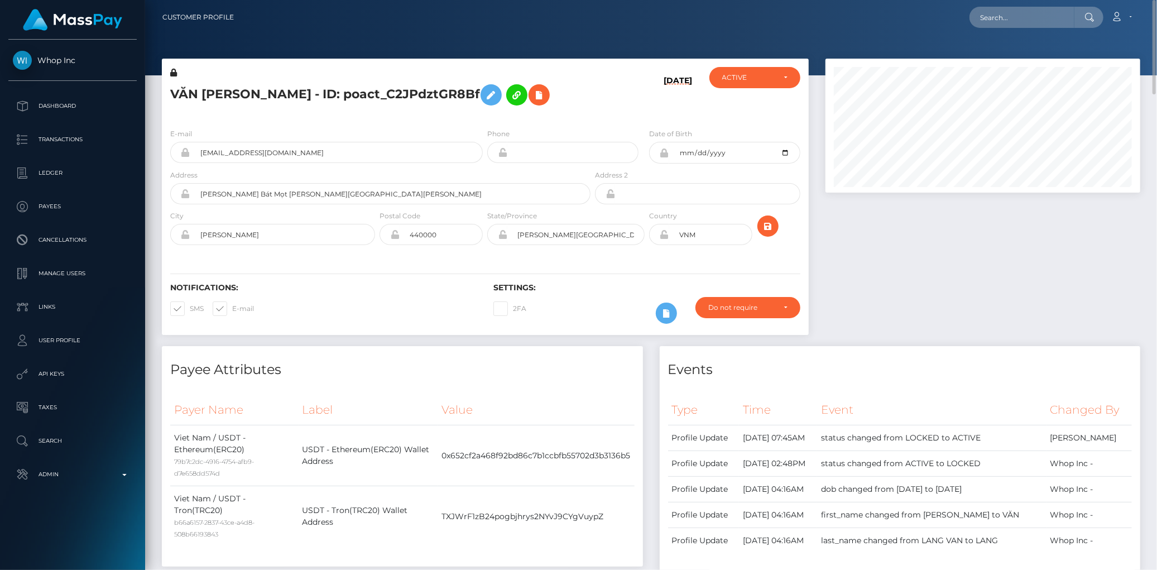
click at [222, 87] on h5 "VĂN THANH LANG - ID: poact_C2JPdztGR8Bf" at bounding box center [377, 95] width 414 height 32
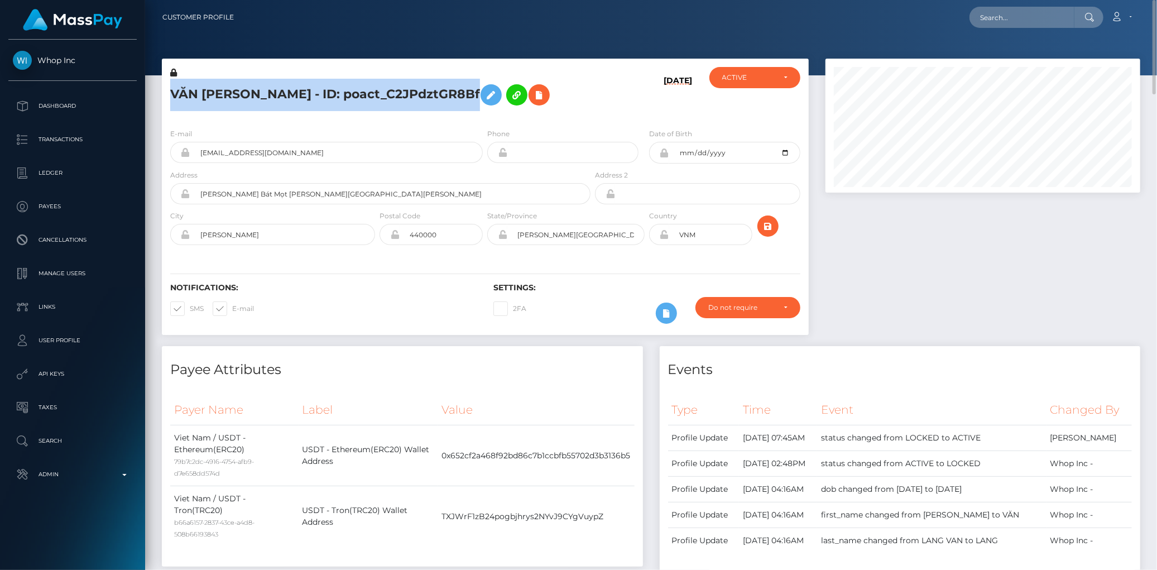
click at [222, 87] on h5 "VĂN THANH LANG - ID: poact_C2JPdztGR8Bf" at bounding box center [377, 95] width 414 height 32
copy h5 "VĂN THANH LANG - ID: poact_C2JPdztGR8Bf"
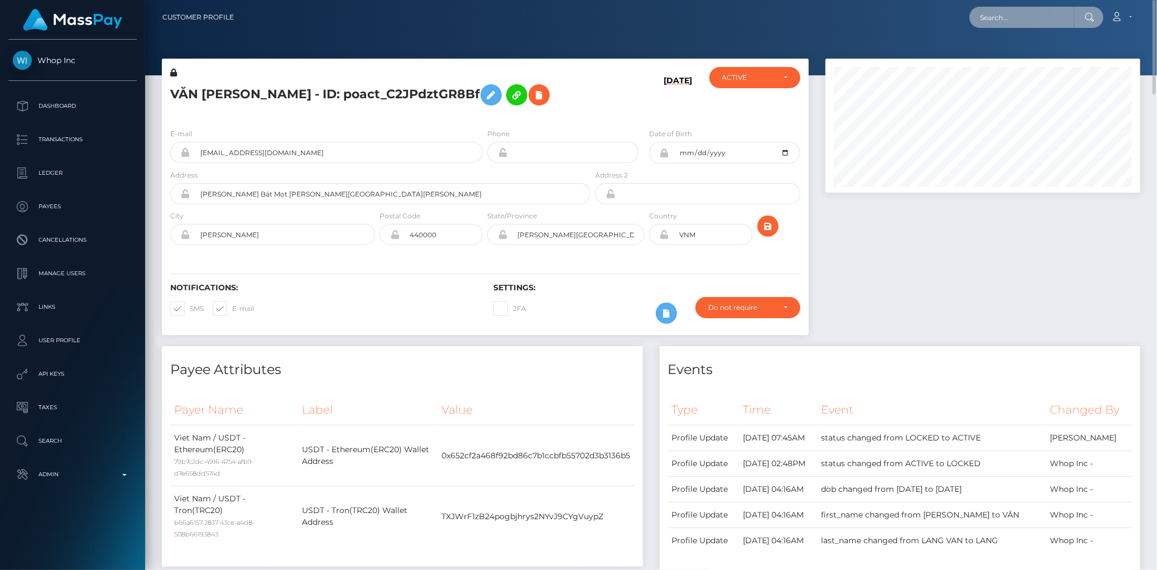
click at [1055, 9] on input "text" at bounding box center [1021, 17] width 105 height 21
paste input "hbbleader@yahoo.com"
type input "hbbleader@yahoo.com"
click at [1025, 55] on link "Judy Erickson" at bounding box center [1013, 57] width 89 height 21
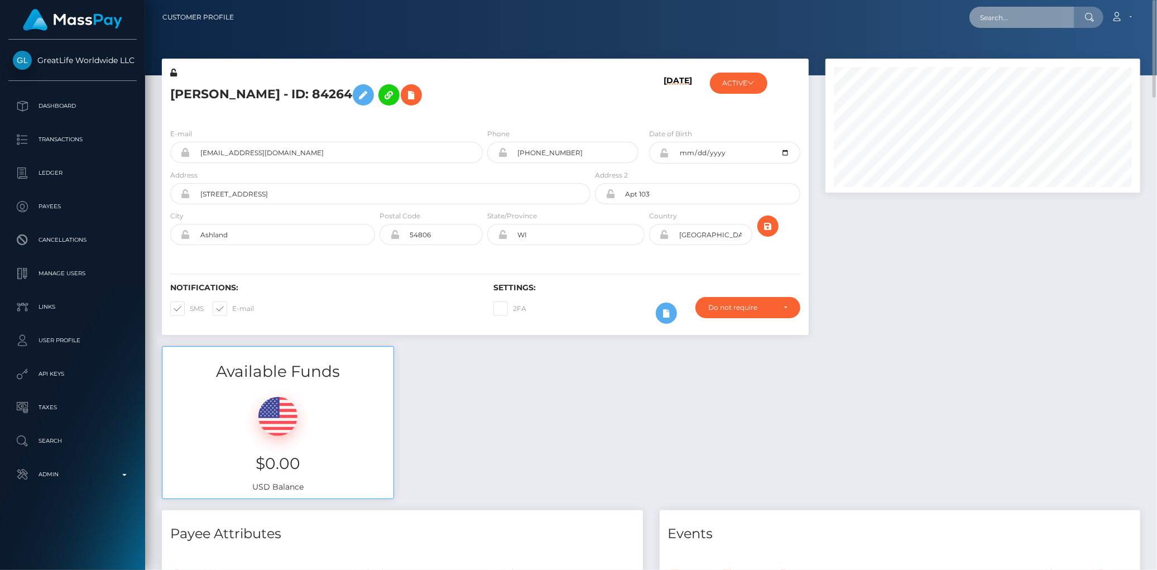
click at [981, 17] on input "text" at bounding box center [1021, 17] width 105 height 21
paste input "[EMAIL_ADDRESS][DOMAIN_NAME]"
type input "[EMAIL_ADDRESS][DOMAIN_NAME]"
click at [1013, 48] on link "Christopher Pineau" at bounding box center [1013, 57] width 89 height 21
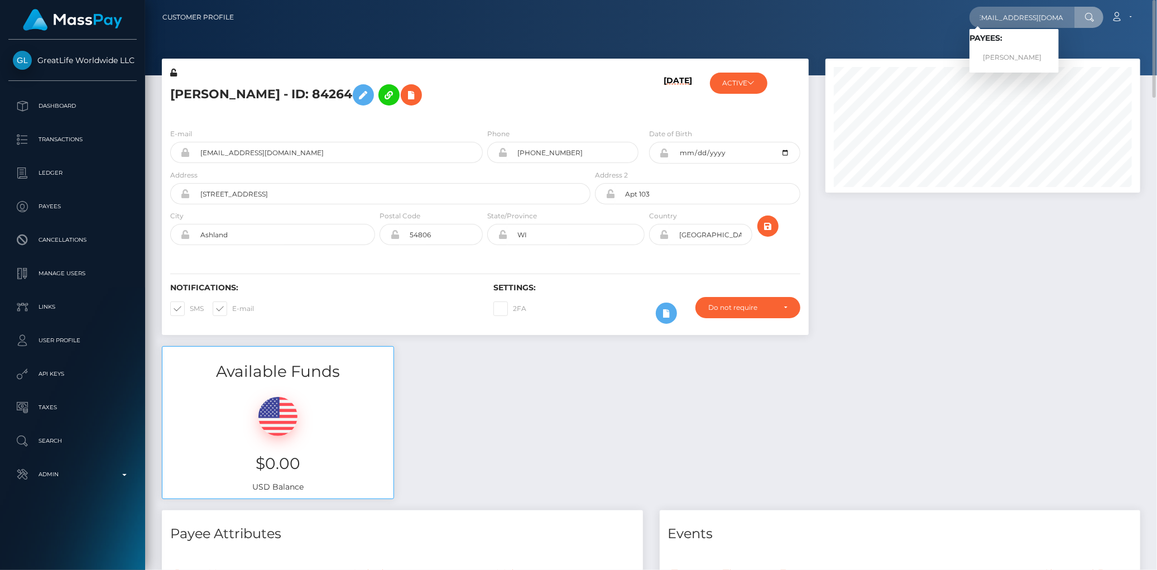
scroll to position [0, 0]
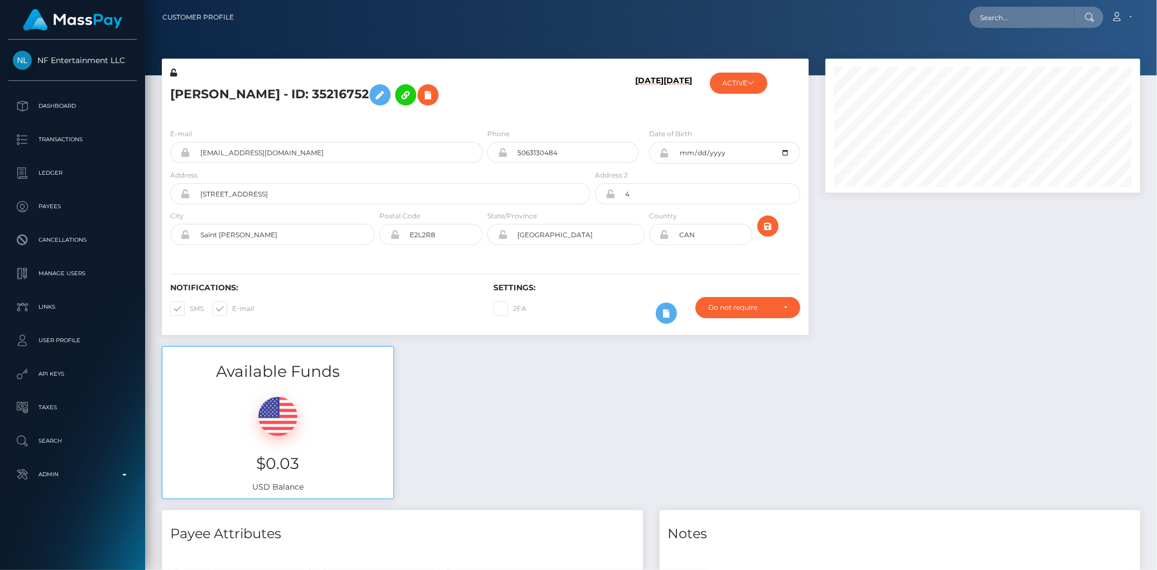
scroll to position [134, 315]
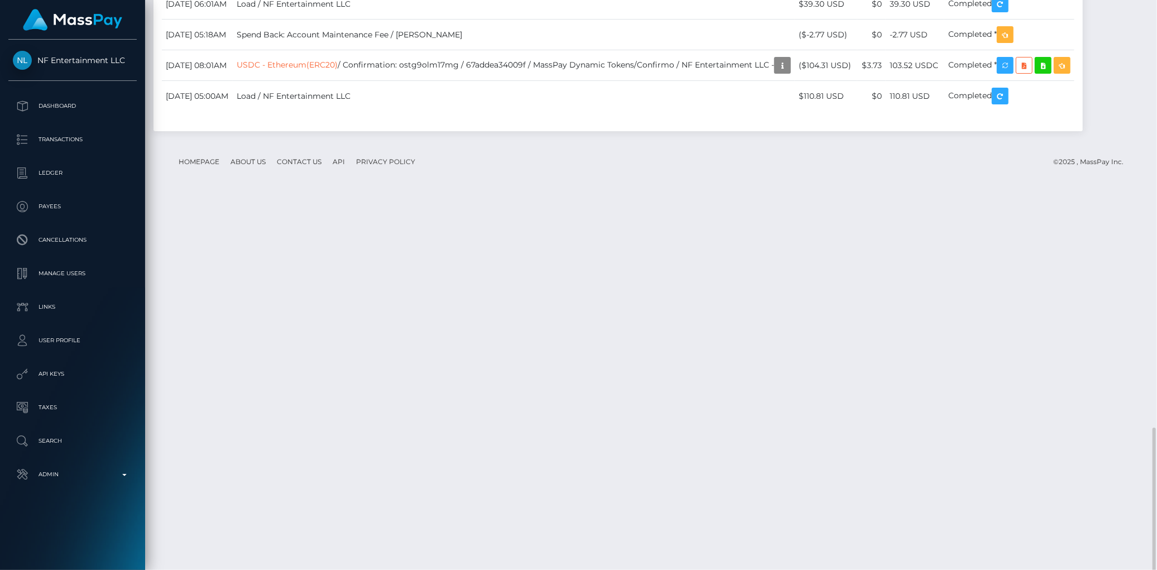
scroll to position [1387, 0]
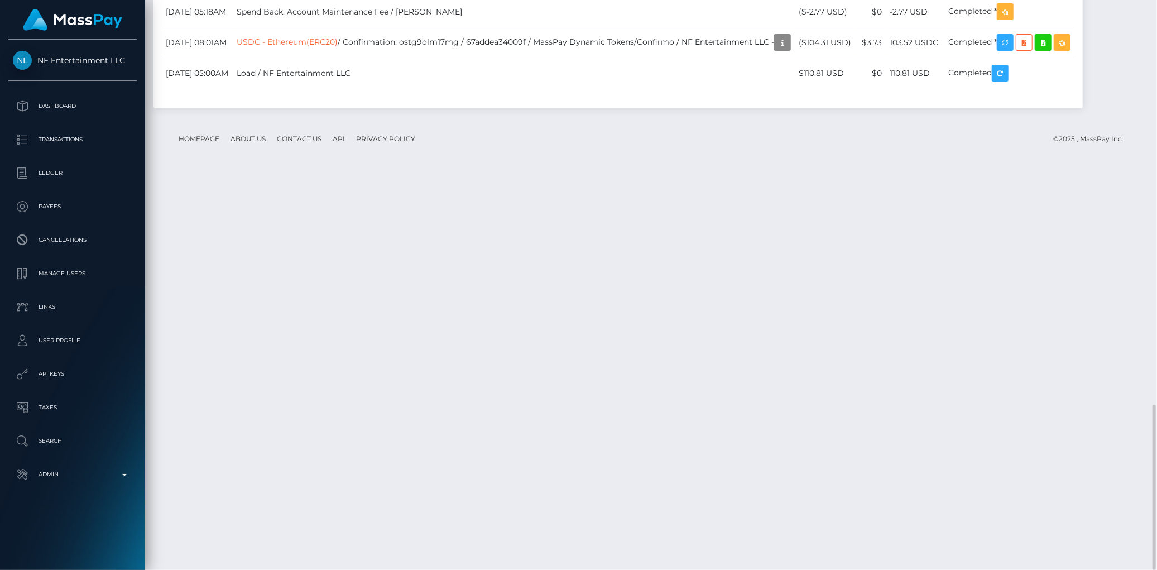
drag, startPoint x: 925, startPoint y: 224, endPoint x: 943, endPoint y: 224, distance: 17.9
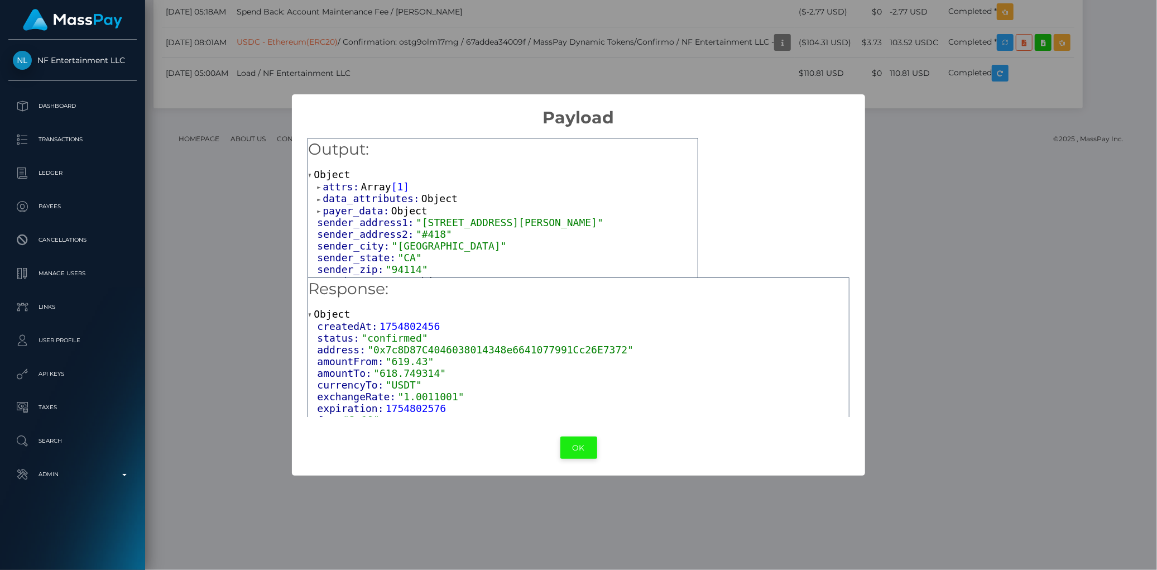
click at [574, 437] on button "OK" at bounding box center [578, 447] width 37 height 23
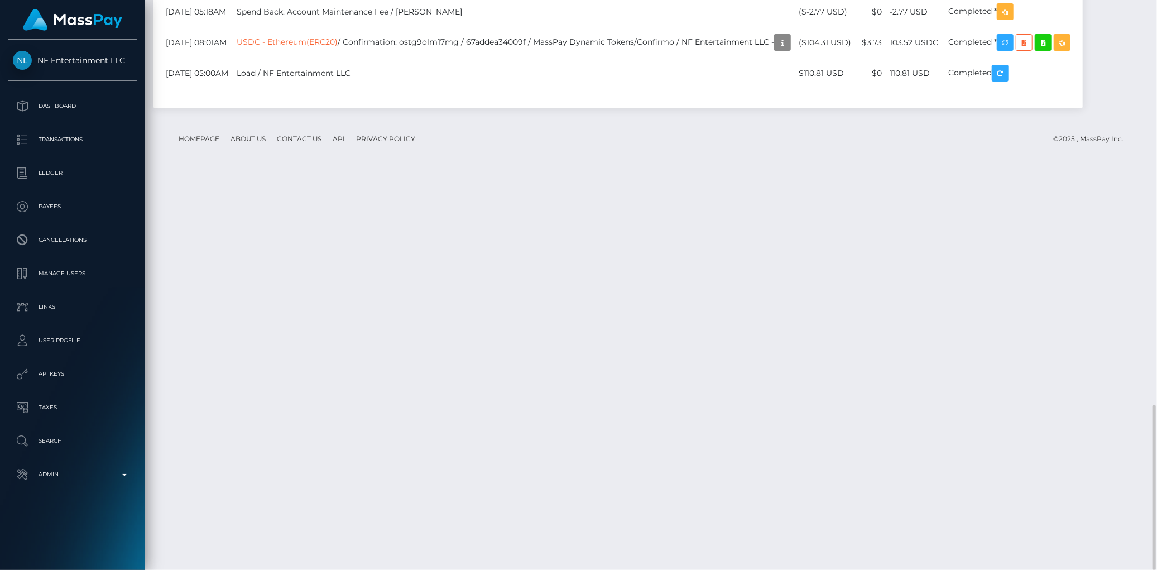
copy td "ostgxr8j9qvg"
